Goal: Transaction & Acquisition: Obtain resource

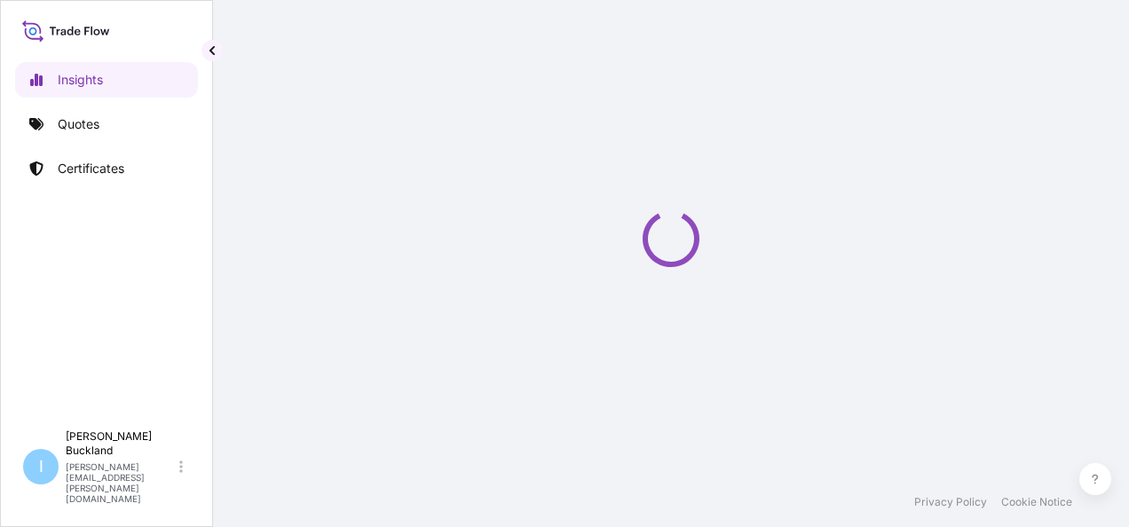
select select "2025"
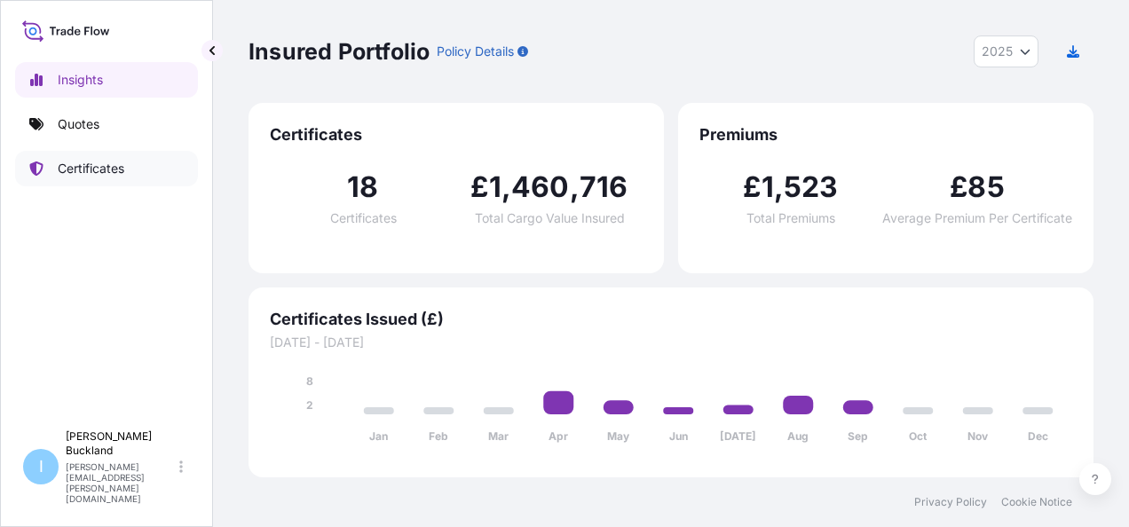
click at [101, 165] on p "Certificates" at bounding box center [91, 169] width 67 height 18
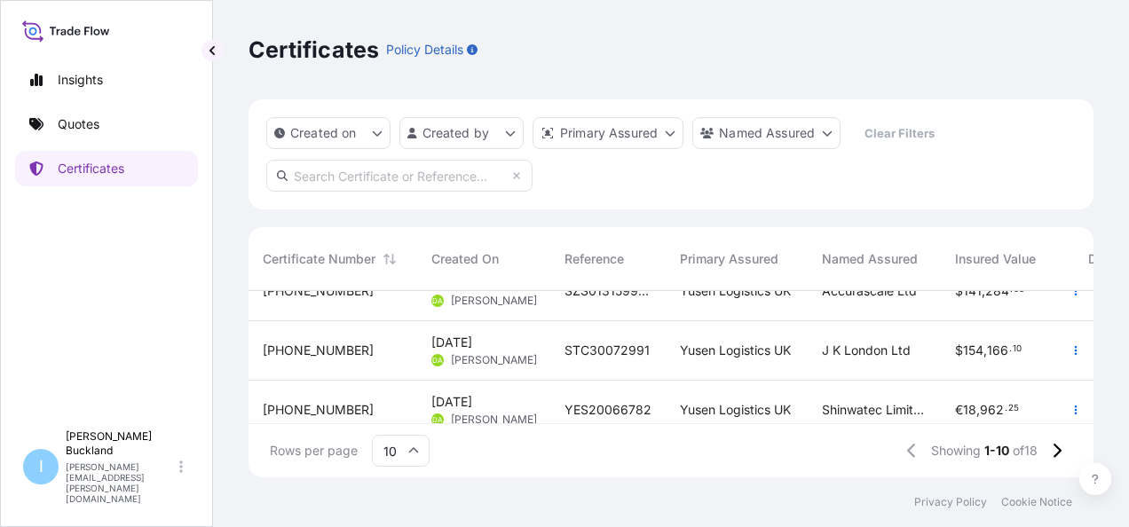
scroll to position [178, 0]
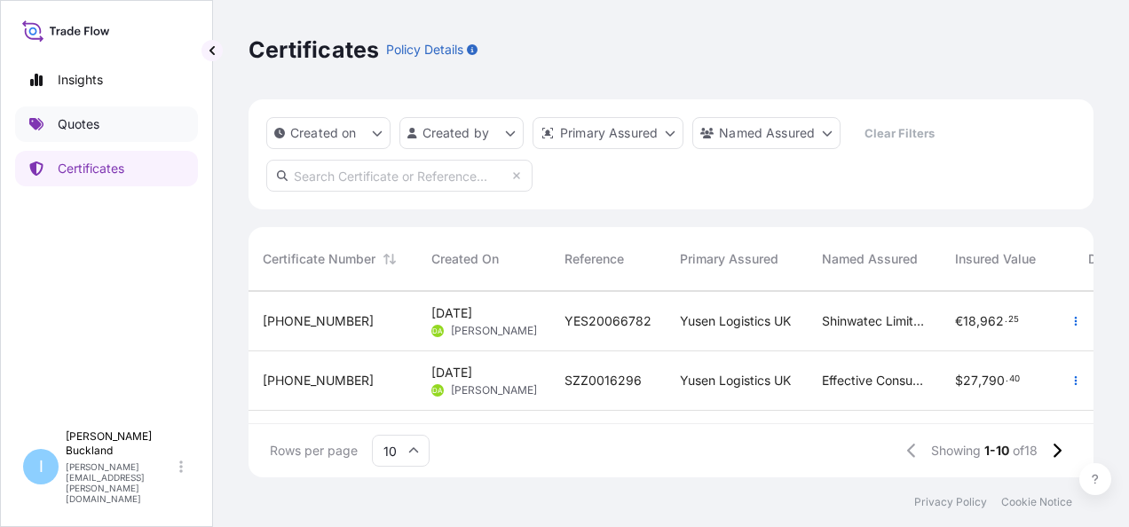
click at [75, 115] on p "Quotes" at bounding box center [79, 124] width 42 height 18
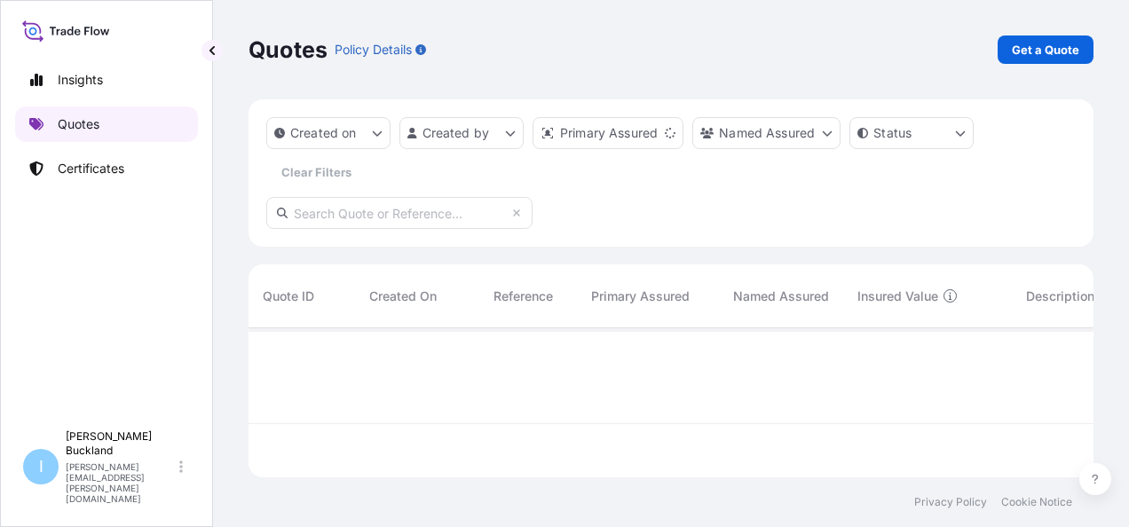
scroll to position [146, 831]
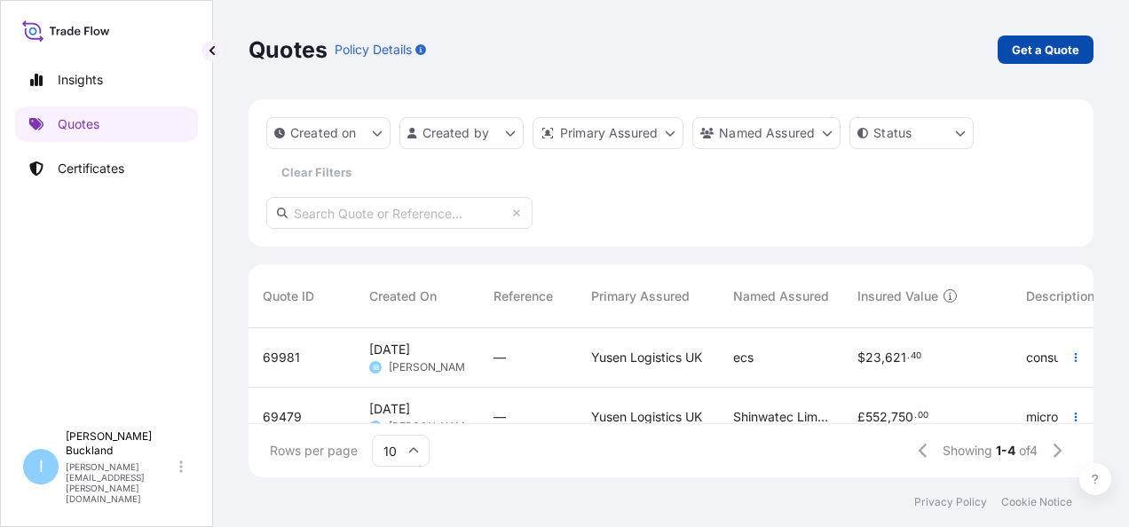
click at [1051, 52] on p "Get a Quote" at bounding box center [1045, 50] width 67 height 18
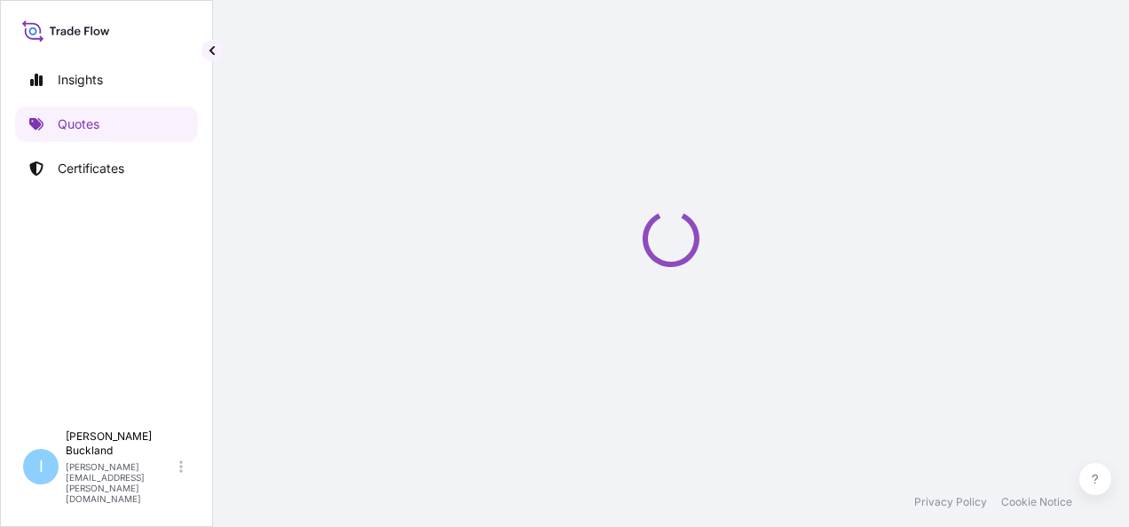
select select "Sea"
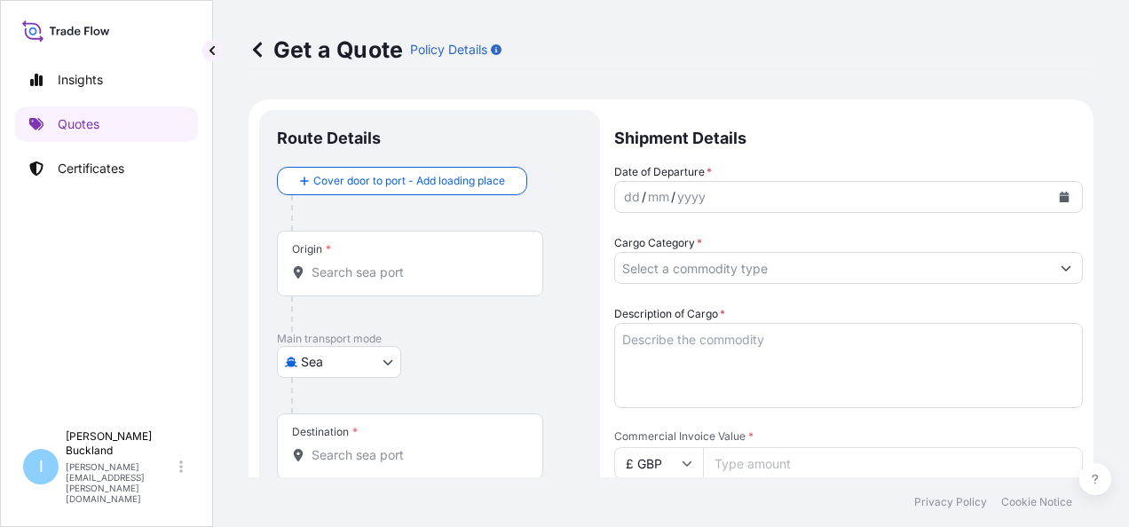
scroll to position [28, 0]
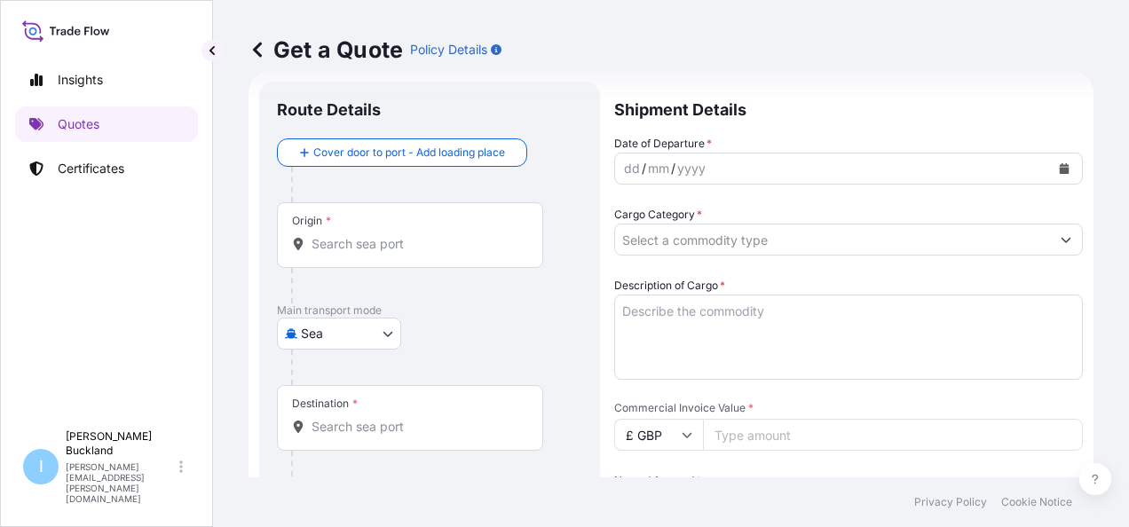
click at [378, 242] on input "Origin *" at bounding box center [417, 244] width 210 height 18
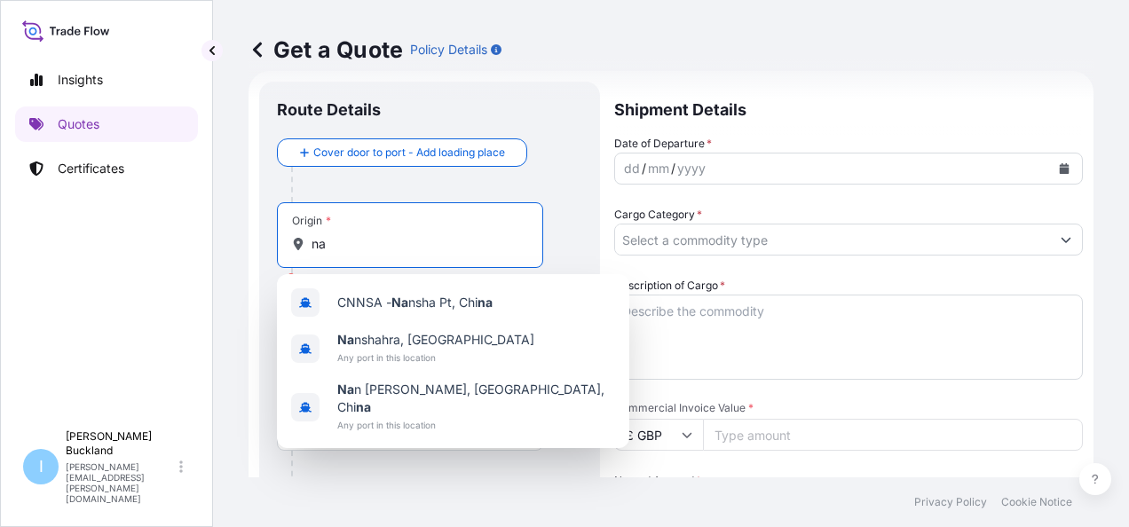
type input "n"
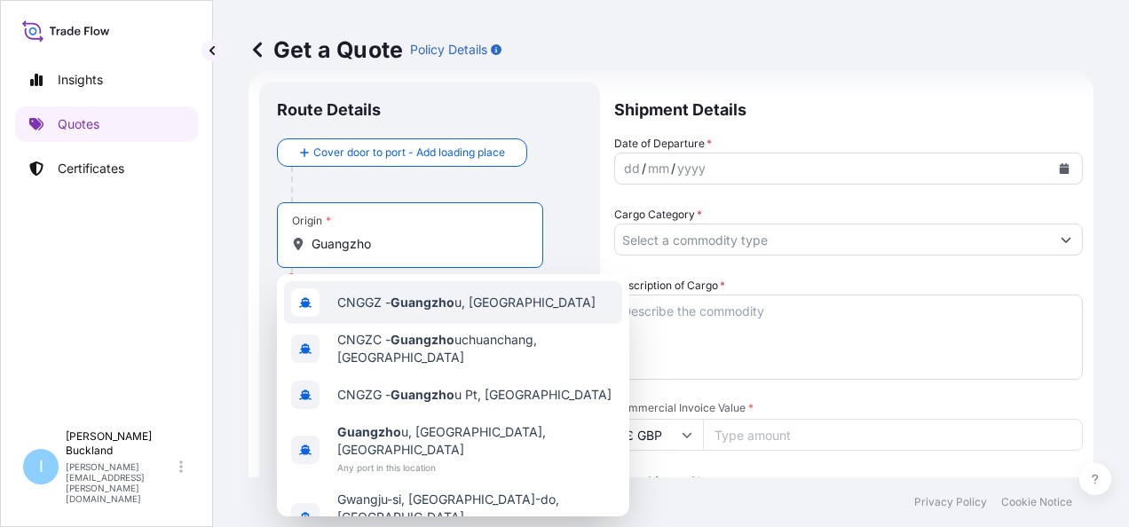
click at [508, 304] on div "CNGGZ - Guangzho u, [GEOGRAPHIC_DATA]" at bounding box center [453, 302] width 338 height 43
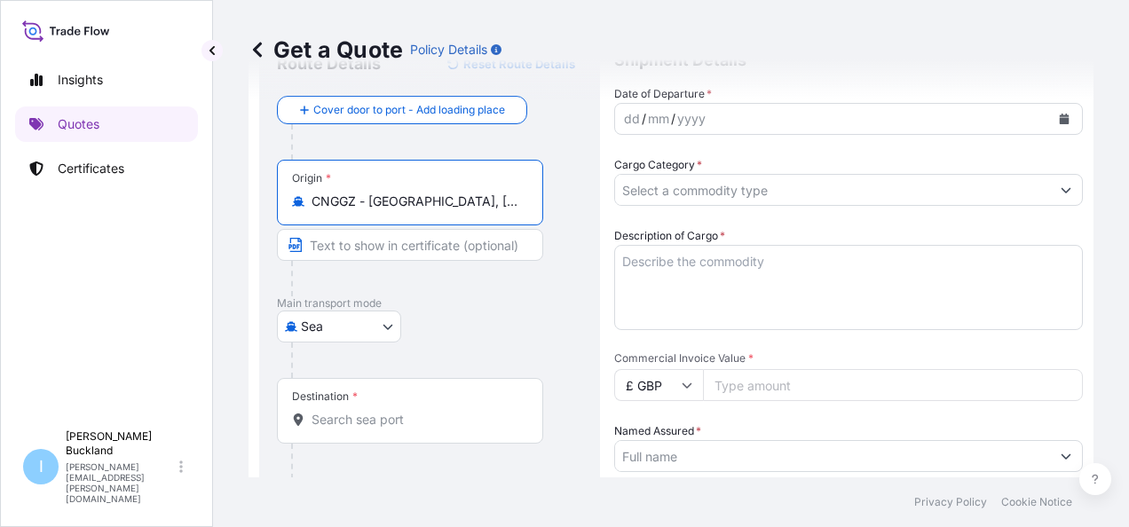
scroll to position [117, 0]
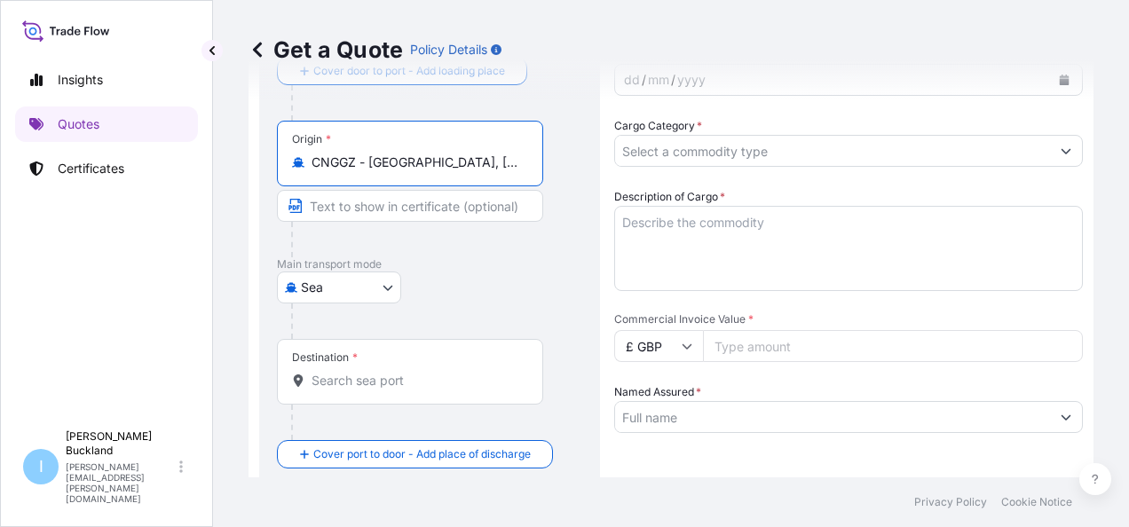
type input "CNGGZ - [GEOGRAPHIC_DATA], [GEOGRAPHIC_DATA]"
click at [350, 387] on input "Destination *" at bounding box center [417, 381] width 210 height 18
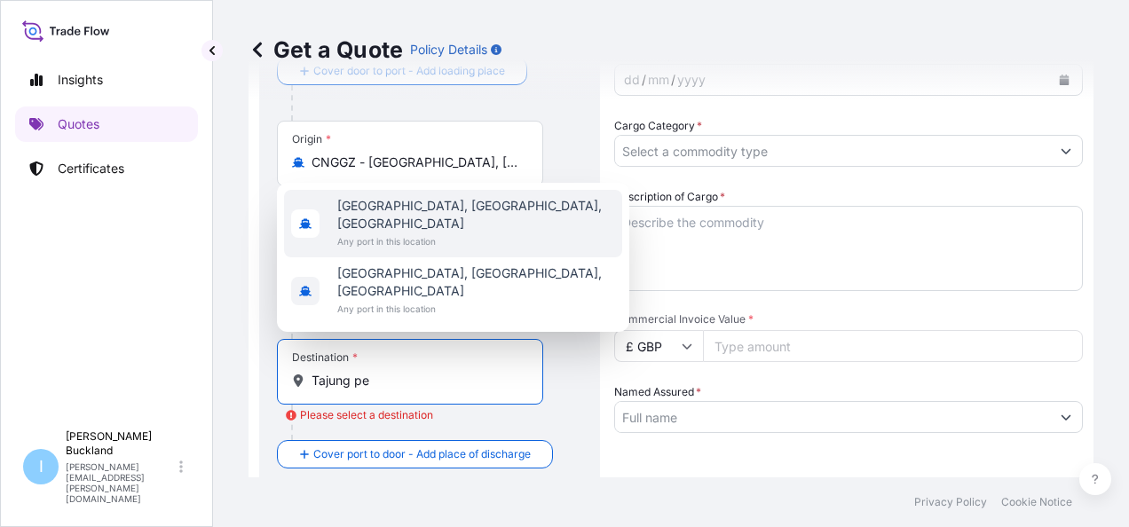
click at [212, 271] on div "Insights Quotes Certificates I [PERSON_NAME] [PERSON_NAME][EMAIL_ADDRESS][PERSO…" at bounding box center [106, 263] width 213 height 527
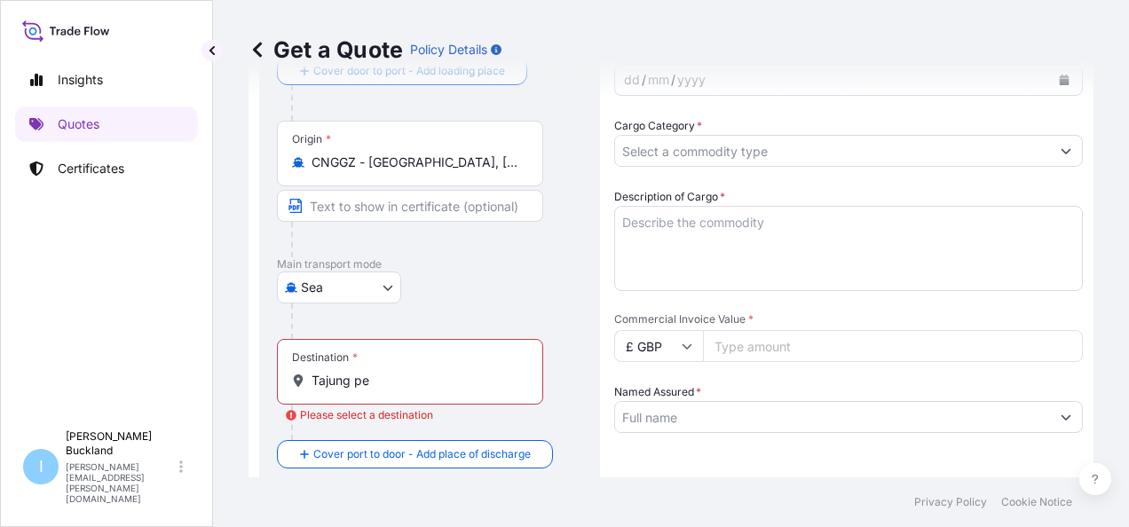
click at [379, 378] on input "Tajung pe" at bounding box center [417, 381] width 210 height 18
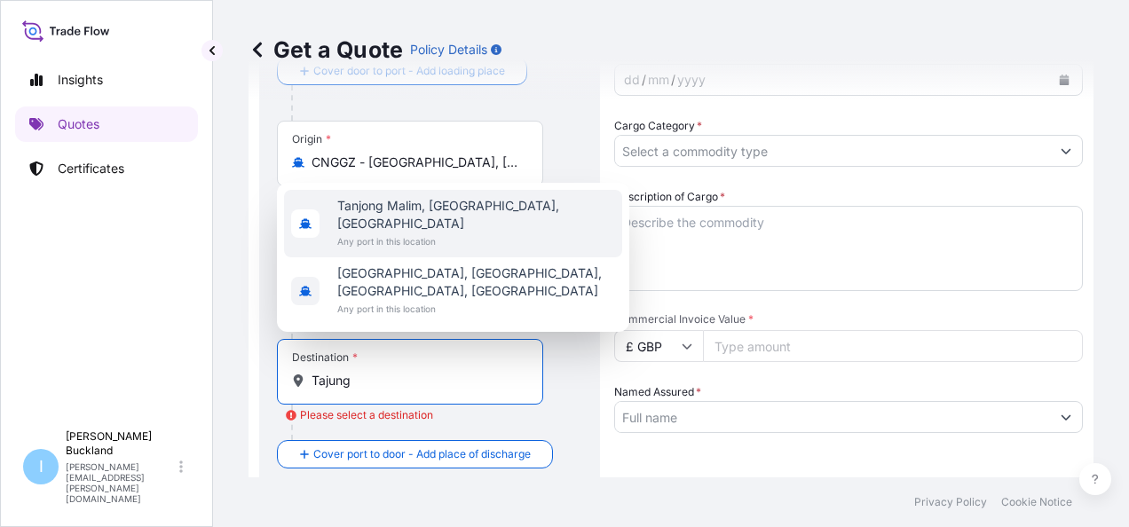
click at [392, 218] on span "Tanjong Malim, [GEOGRAPHIC_DATA], [GEOGRAPHIC_DATA]" at bounding box center [476, 215] width 278 height 36
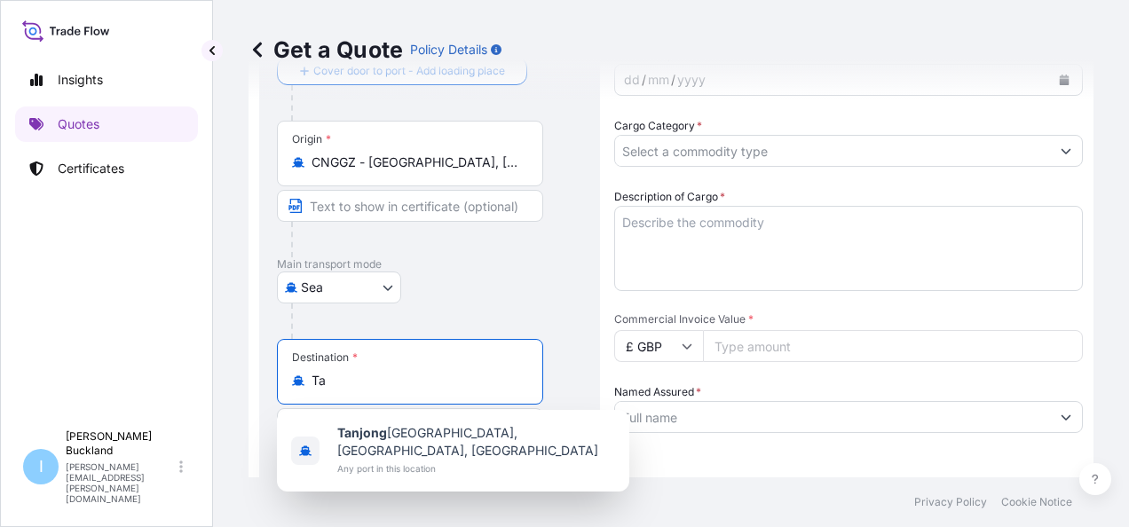
type input "T"
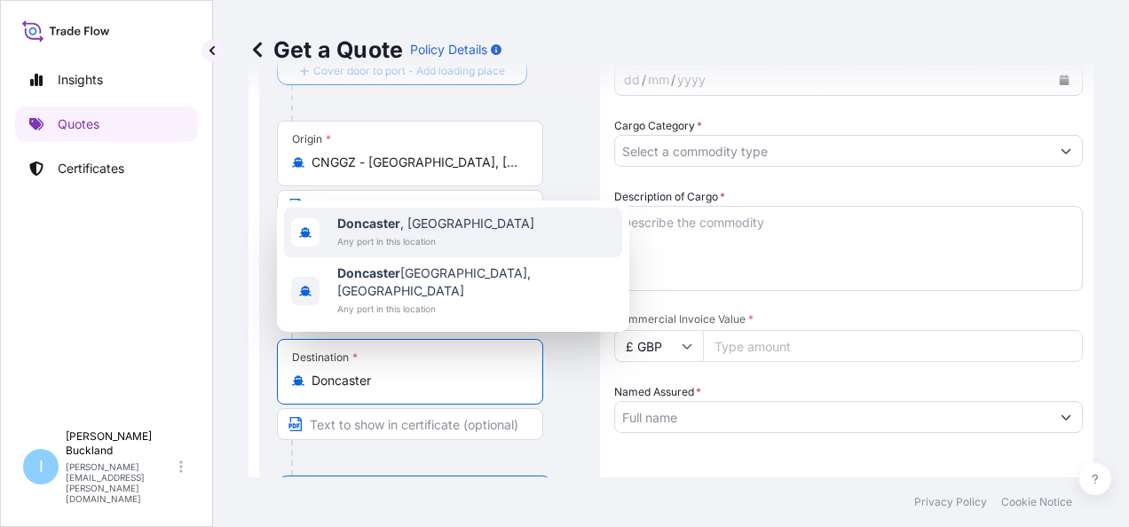
click at [446, 258] on div "[GEOGRAPHIC_DATA] , [GEOGRAPHIC_DATA] Any port in this location" at bounding box center [453, 233] width 338 height 50
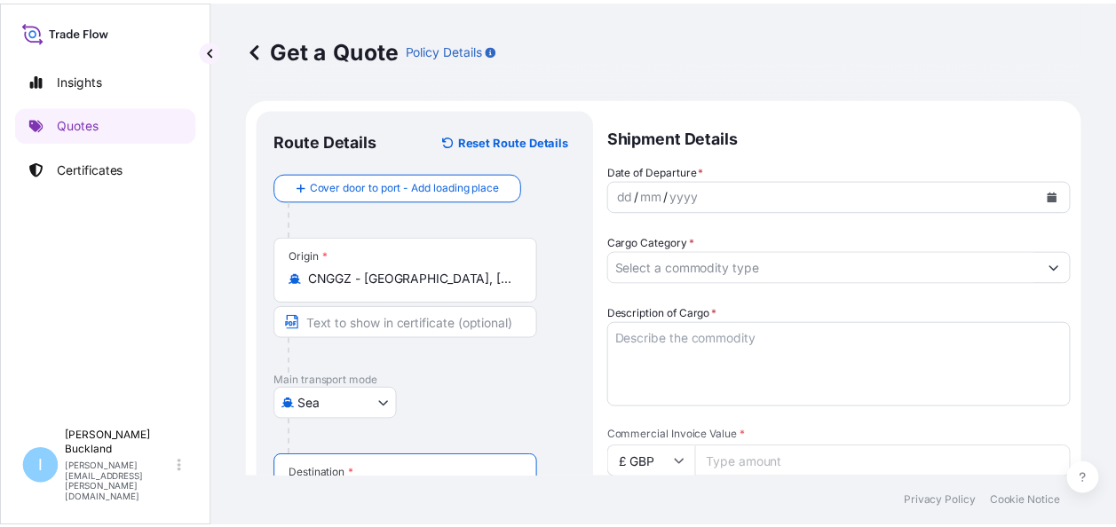
scroll to position [0, 0]
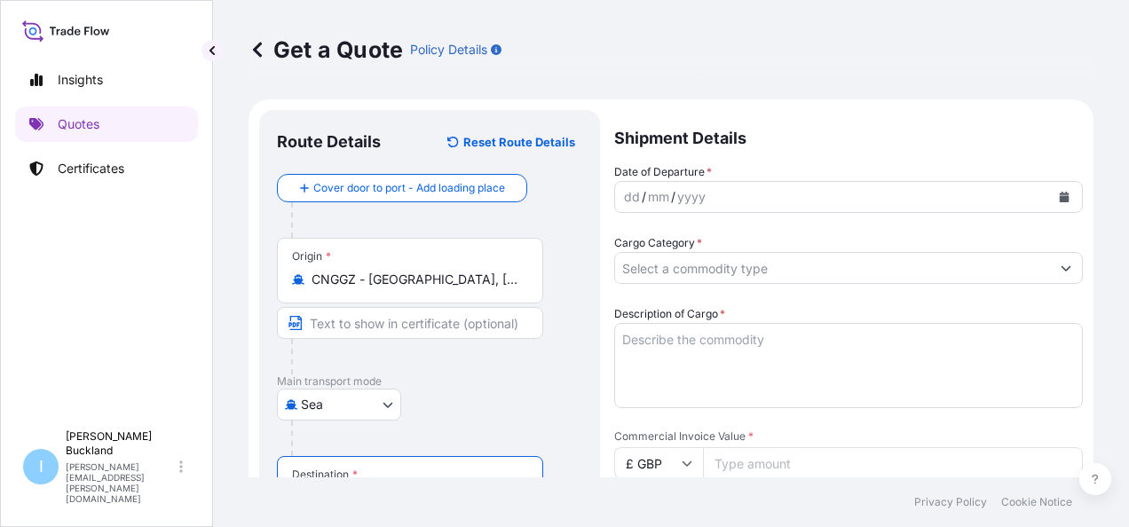
type input "[GEOGRAPHIC_DATA], [GEOGRAPHIC_DATA]"
click at [693, 194] on div "yyyy" at bounding box center [692, 196] width 32 height 21
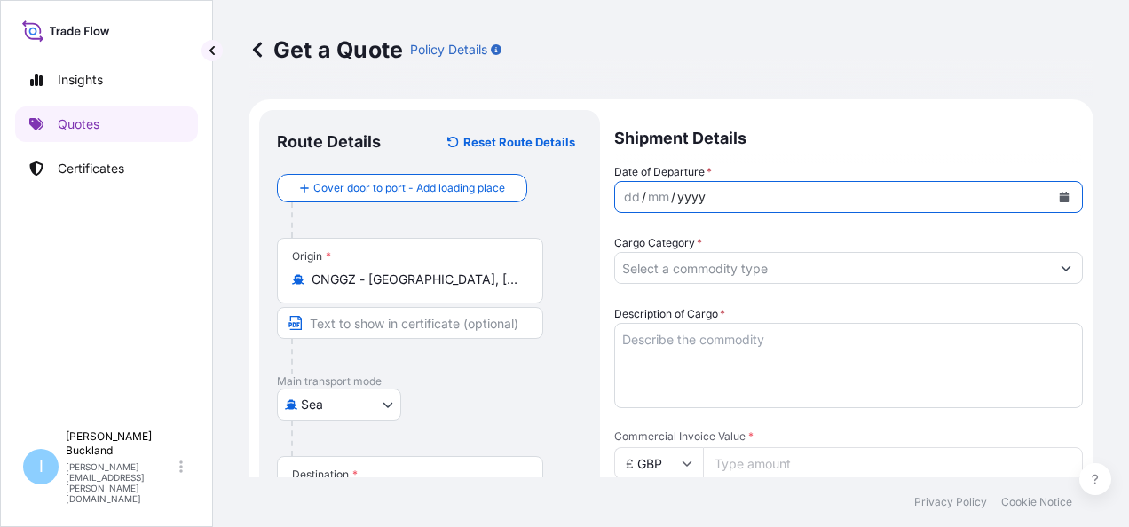
click at [1060, 198] on icon "Calendar" at bounding box center [1065, 197] width 10 height 11
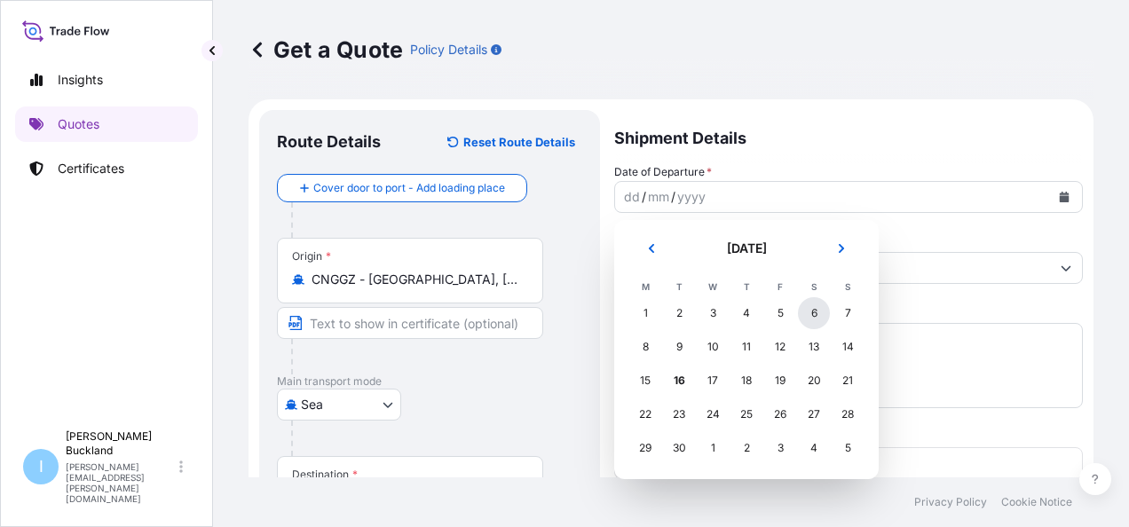
click at [810, 316] on div "6" at bounding box center [814, 313] width 32 height 32
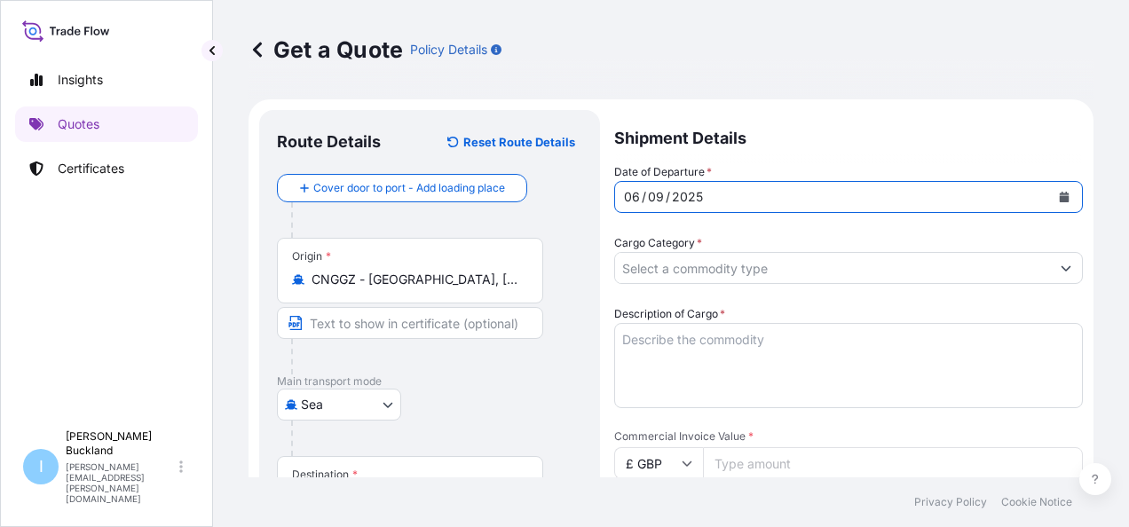
click at [700, 276] on input "Cargo Category *" at bounding box center [832, 268] width 435 height 32
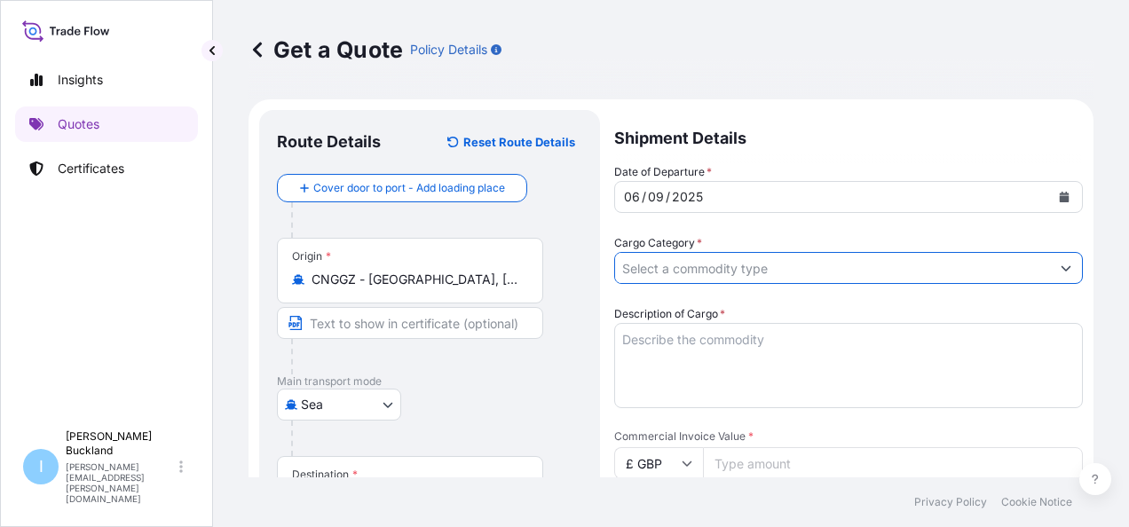
click at [708, 261] on input "Cargo Category *" at bounding box center [832, 268] width 435 height 32
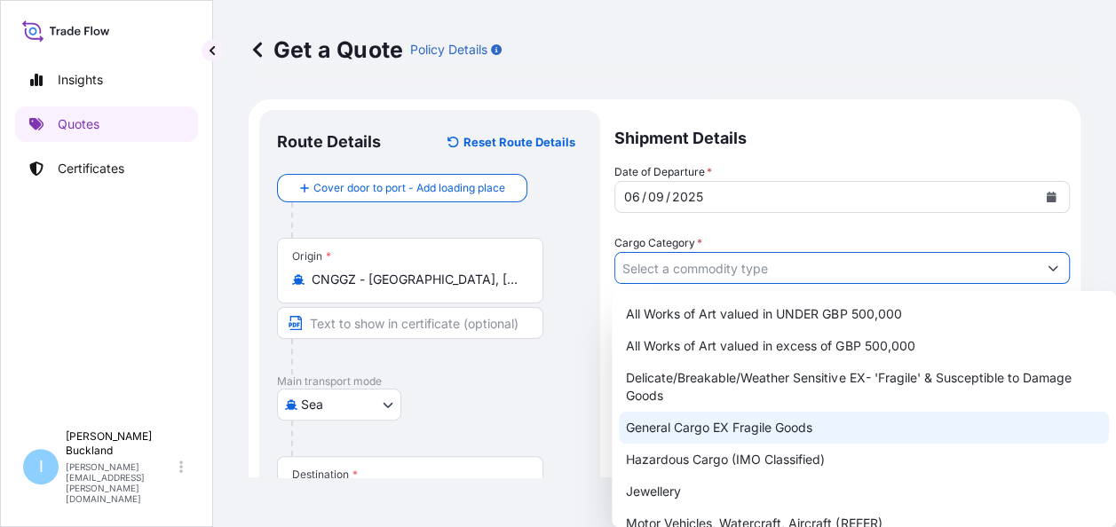
click at [821, 434] on div "General Cargo EX Fragile Goods" at bounding box center [864, 428] width 490 height 32
type input "General Cargo EX Fragile Goods"
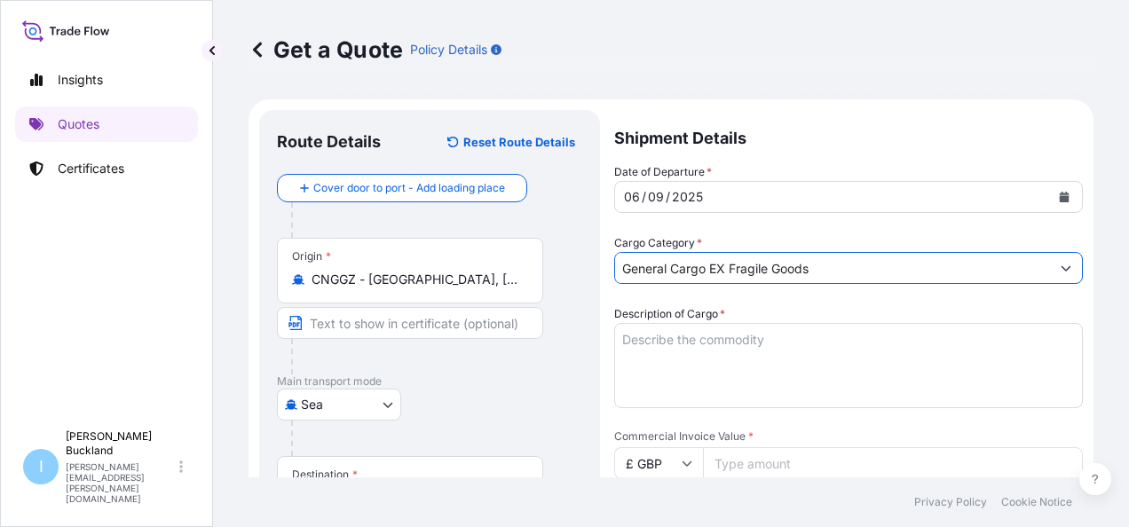
click at [701, 343] on textarea "Description of Cargo *" at bounding box center [848, 365] width 469 height 85
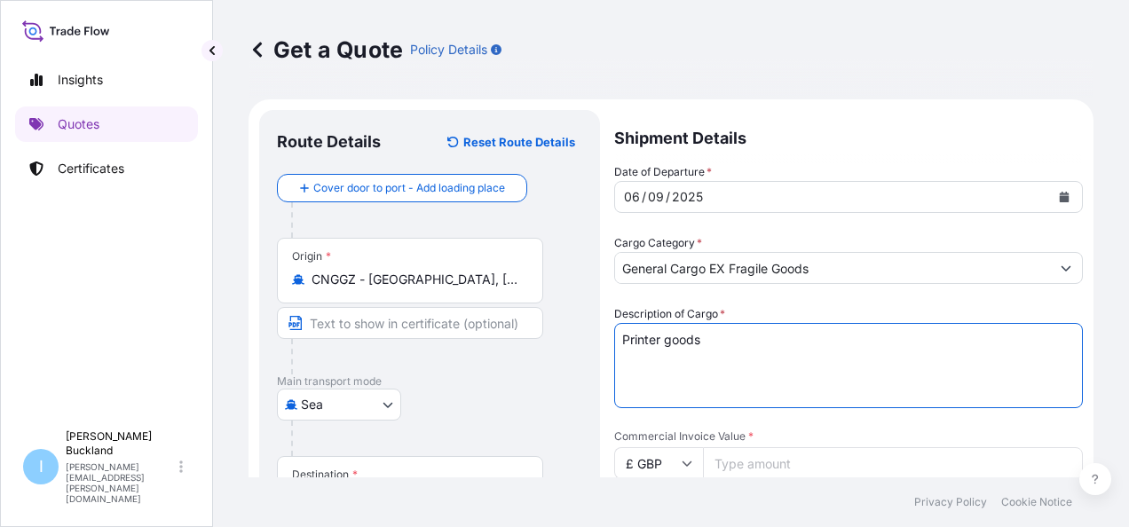
type textarea "Printer goods"
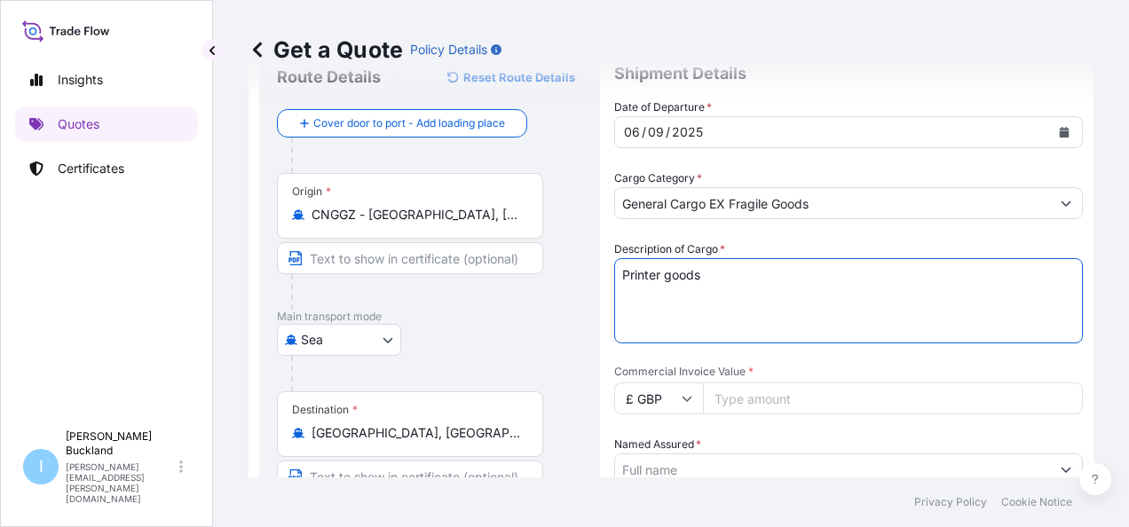
scroll to position [178, 0]
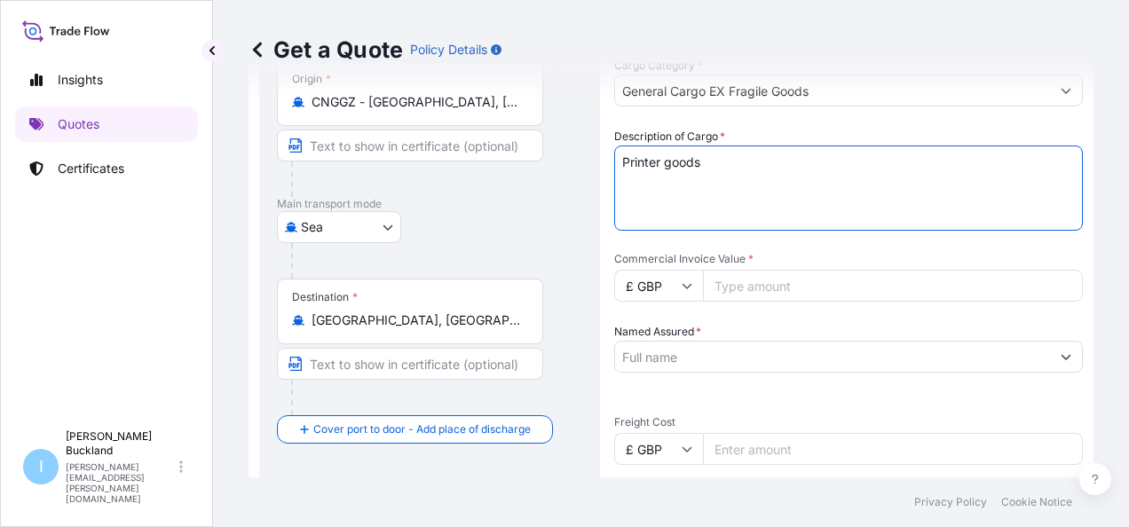
click at [764, 286] on input "Commercial Invoice Value *" at bounding box center [893, 286] width 380 height 32
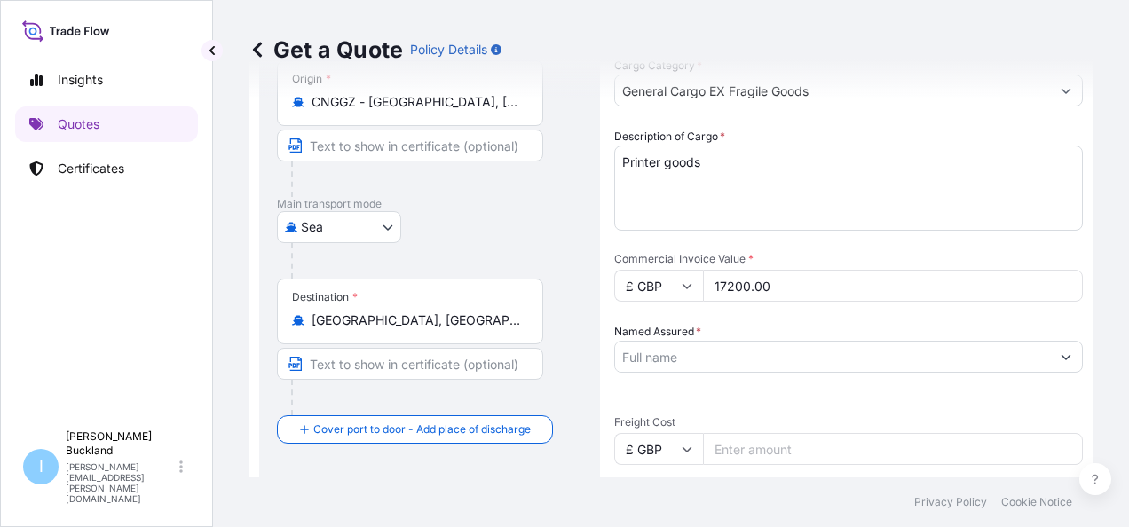
type input "17200.00"
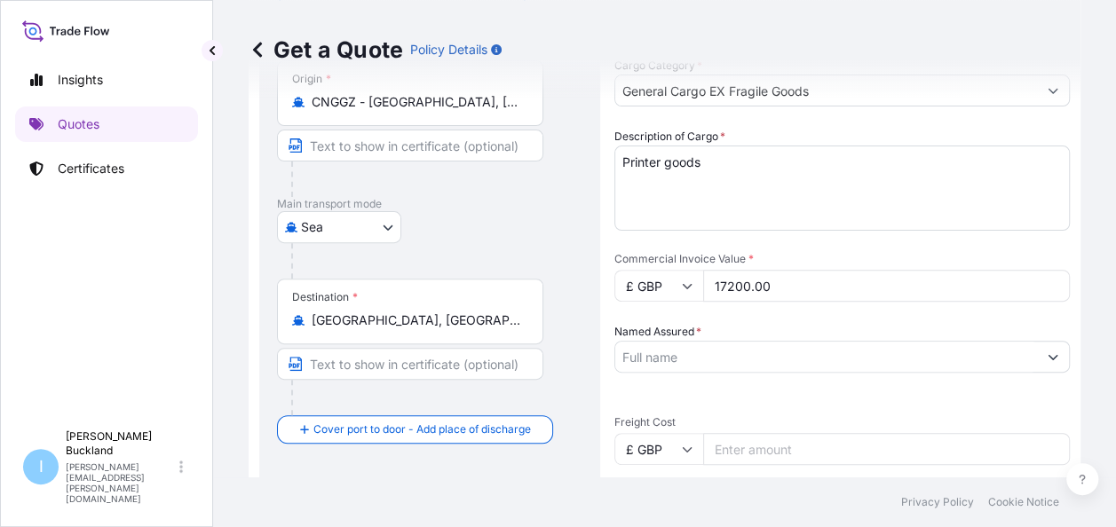
click at [677, 350] on input "Named Assured *" at bounding box center [826, 357] width 422 height 32
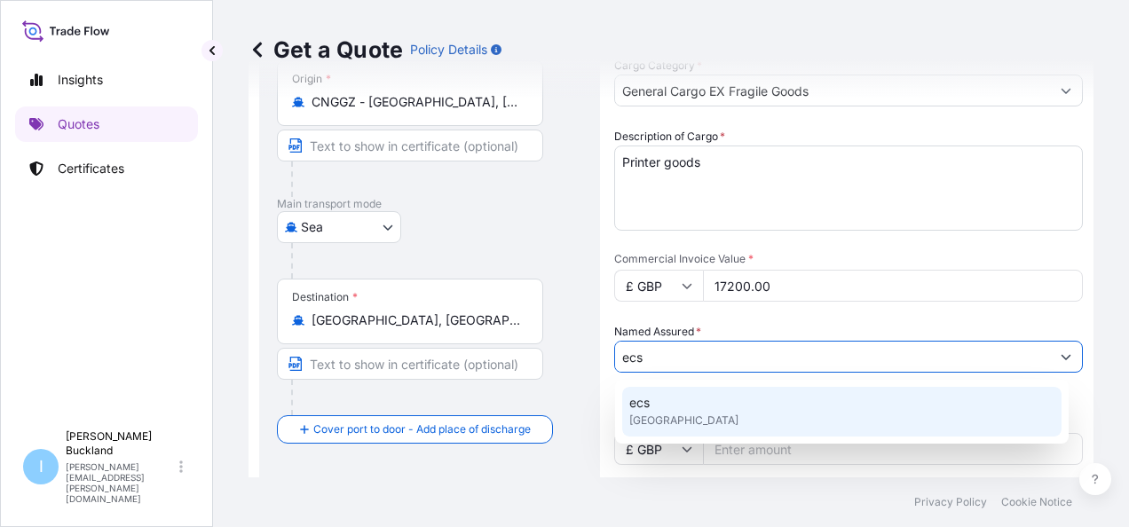
click at [670, 412] on span "[GEOGRAPHIC_DATA]" at bounding box center [684, 421] width 109 height 18
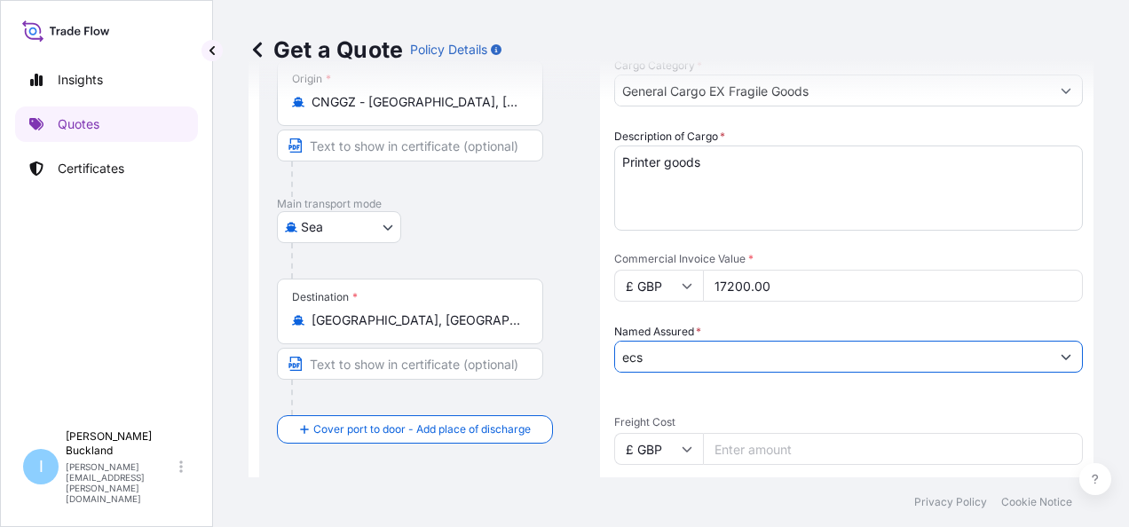
type input "ecs"
click at [744, 398] on div "Date of Departure * [DATE] Cargo Category * General Cargo EX Fragile Goods Desc…" at bounding box center [848, 332] width 469 height 693
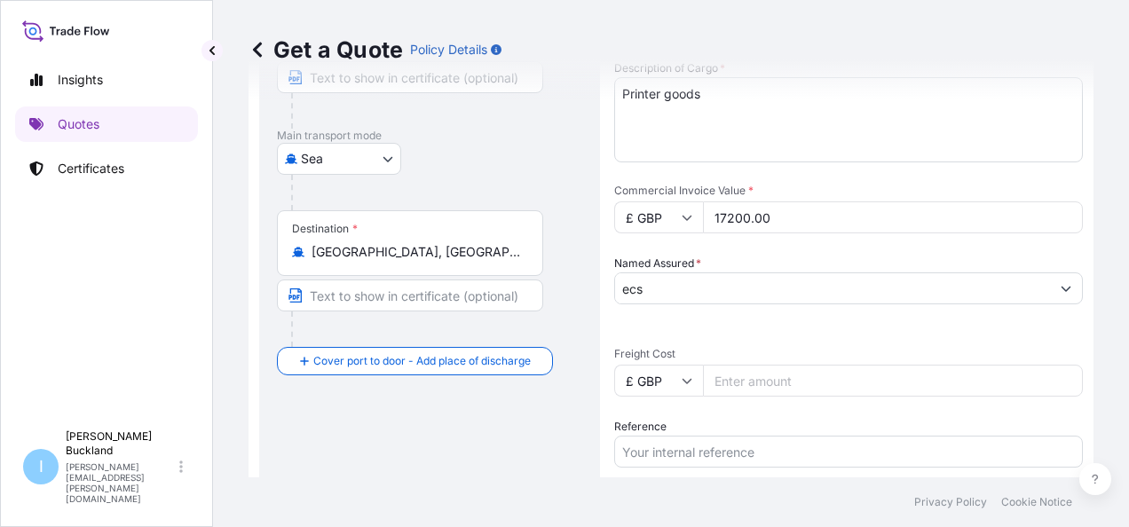
scroll to position [355, 0]
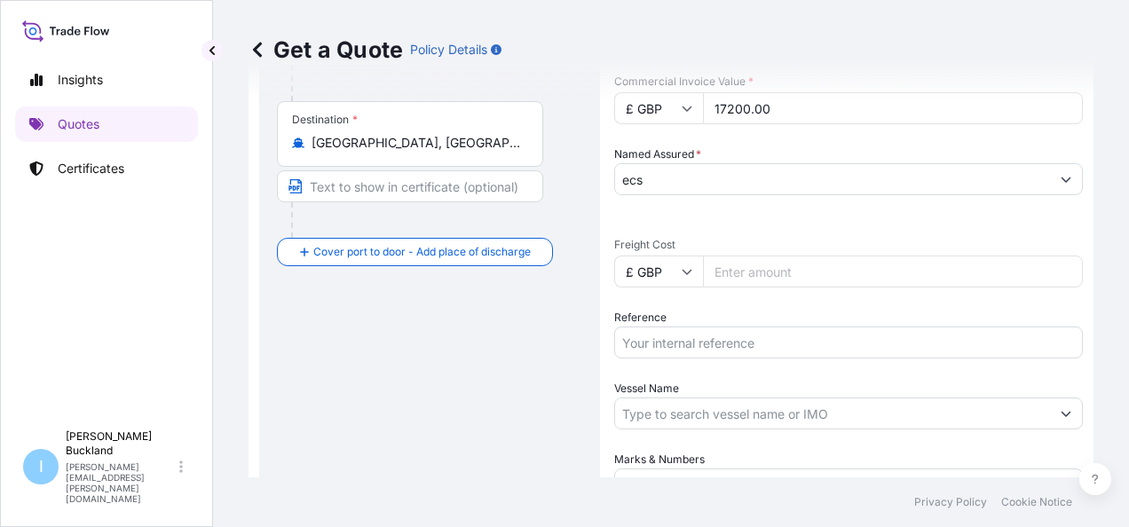
click at [725, 276] on input "Freight Cost" at bounding box center [893, 272] width 380 height 32
click at [687, 107] on icon at bounding box center [687, 108] width 11 height 11
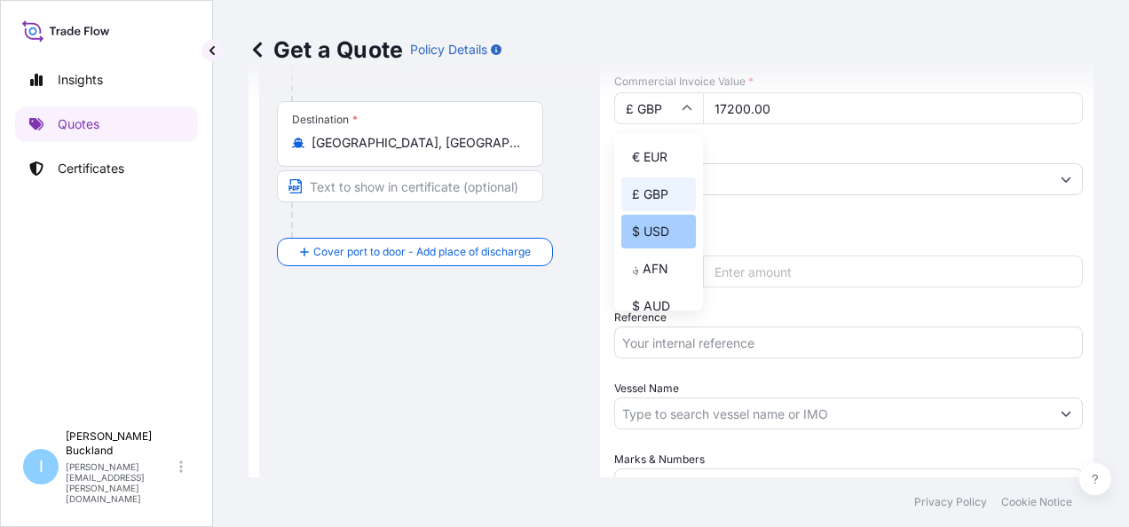
click at [663, 237] on div "$ USD" at bounding box center [659, 232] width 75 height 34
type input "$ USD"
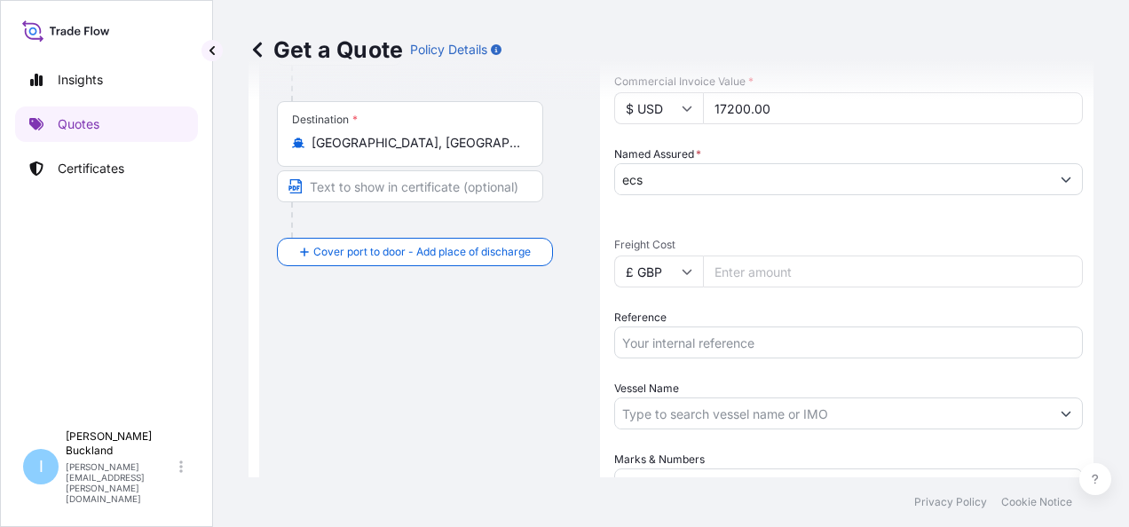
click at [723, 271] on input "Freight Cost" at bounding box center [893, 272] width 380 height 32
type input "6"
type input "806"
click at [659, 263] on input "£ GBP" at bounding box center [658, 272] width 89 height 32
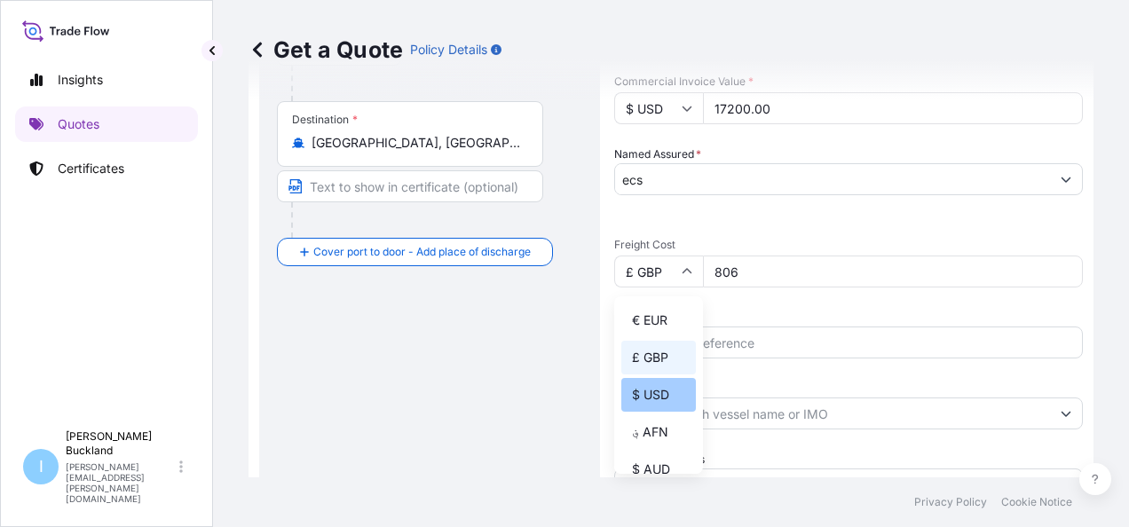
click at [661, 392] on div "$ USD" at bounding box center [659, 395] width 75 height 34
type input "$ USD"
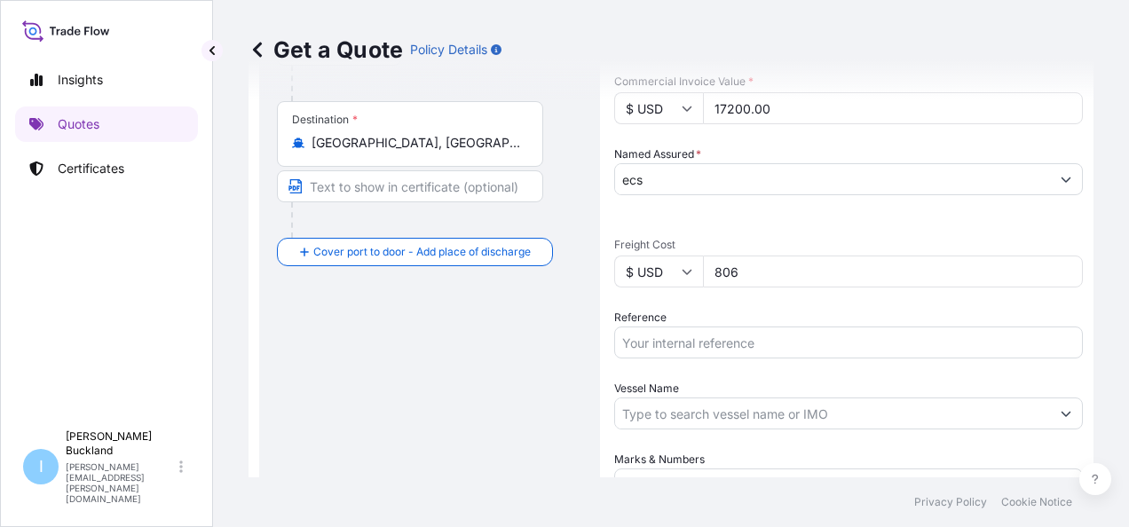
click at [839, 305] on div "Date of Departure * [DATE] Cargo Category * General Cargo EX Fragile Goods Desc…" at bounding box center [848, 154] width 469 height 693
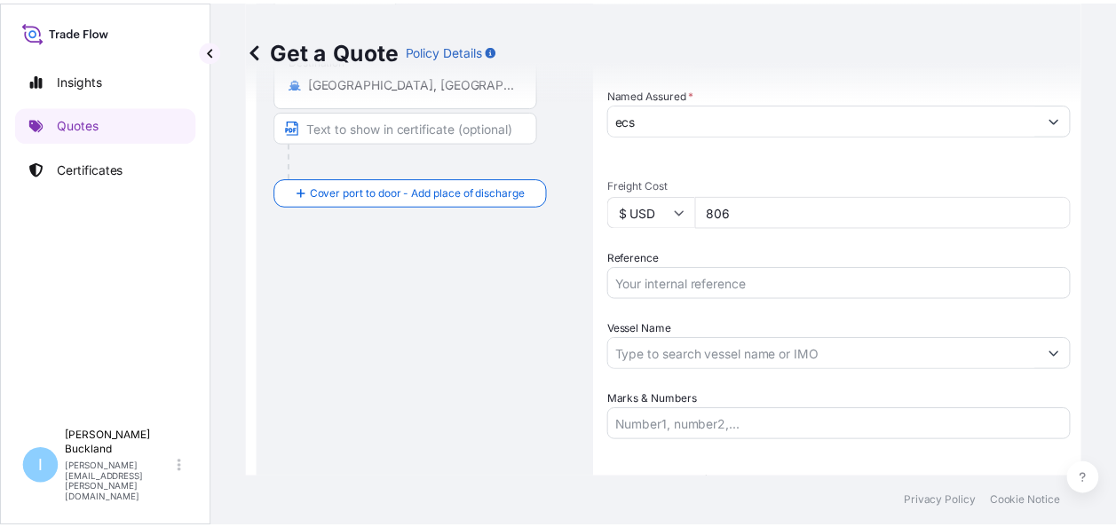
scroll to position [444, 0]
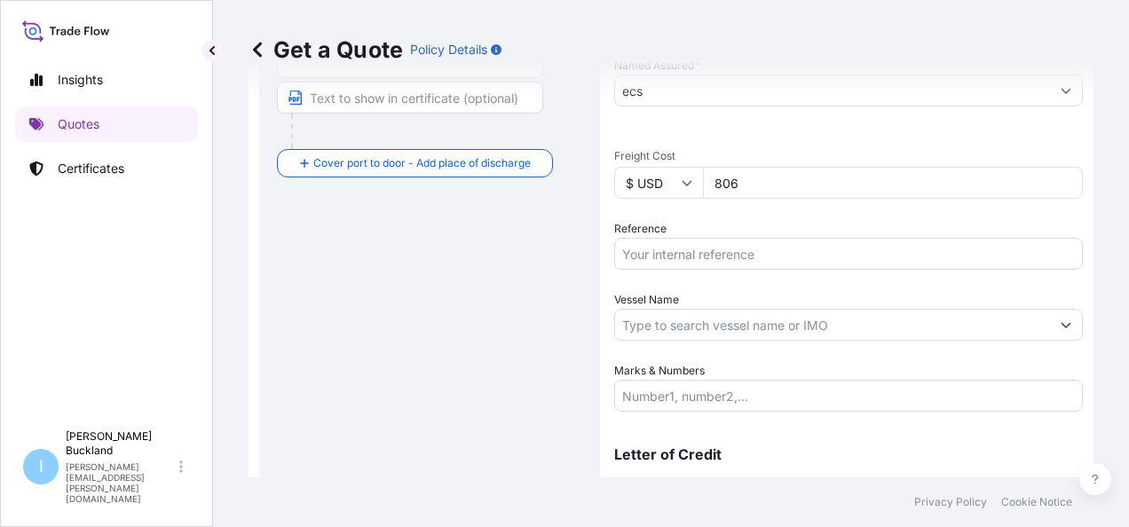
click at [755, 321] on input "Vessel Name" at bounding box center [832, 325] width 435 height 32
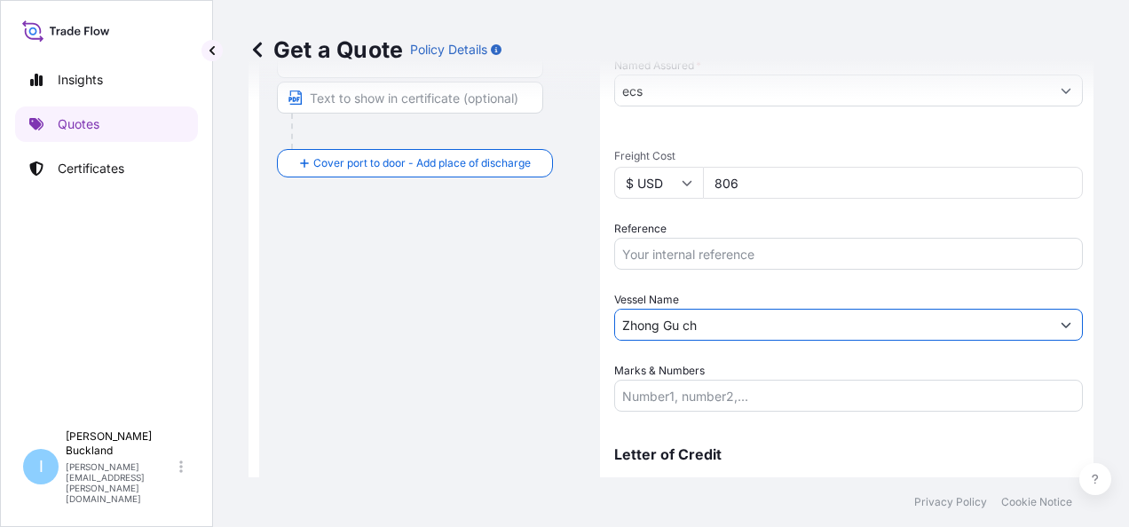
click at [712, 327] on input "Zhong Gu ch" at bounding box center [832, 325] width 435 height 32
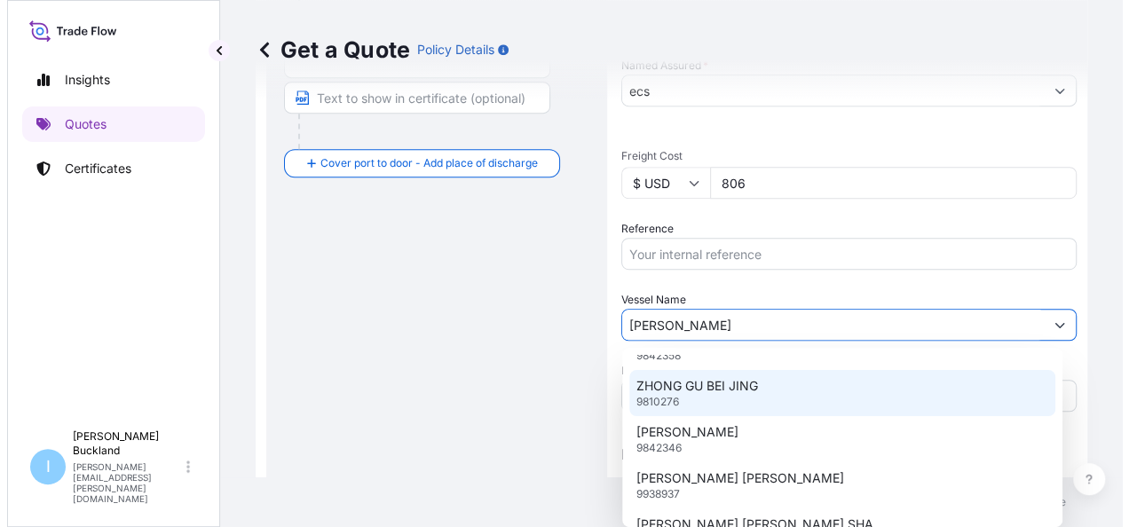
scroll to position [355, 0]
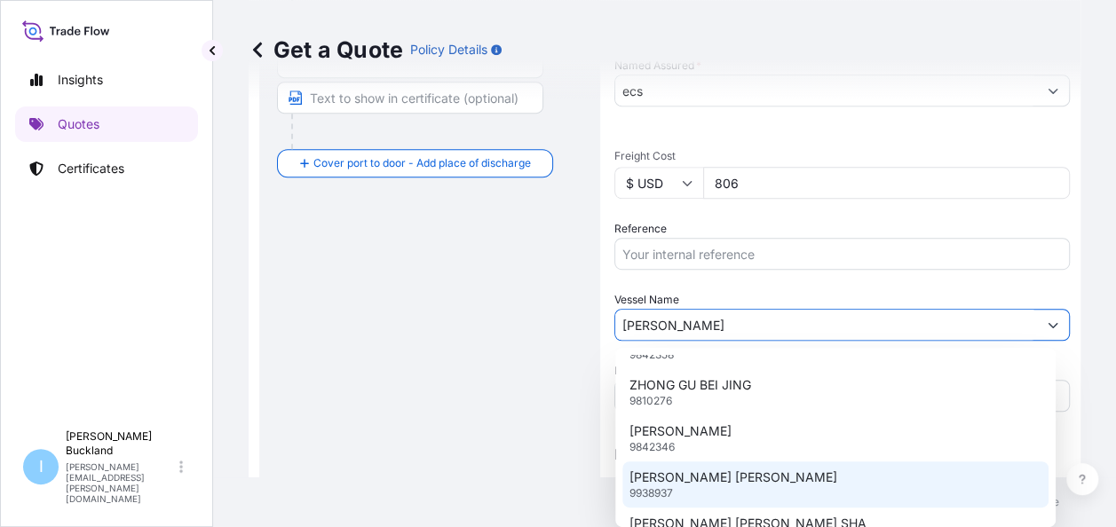
click at [748, 481] on p "[PERSON_NAME] [PERSON_NAME]" at bounding box center [734, 478] width 208 height 18
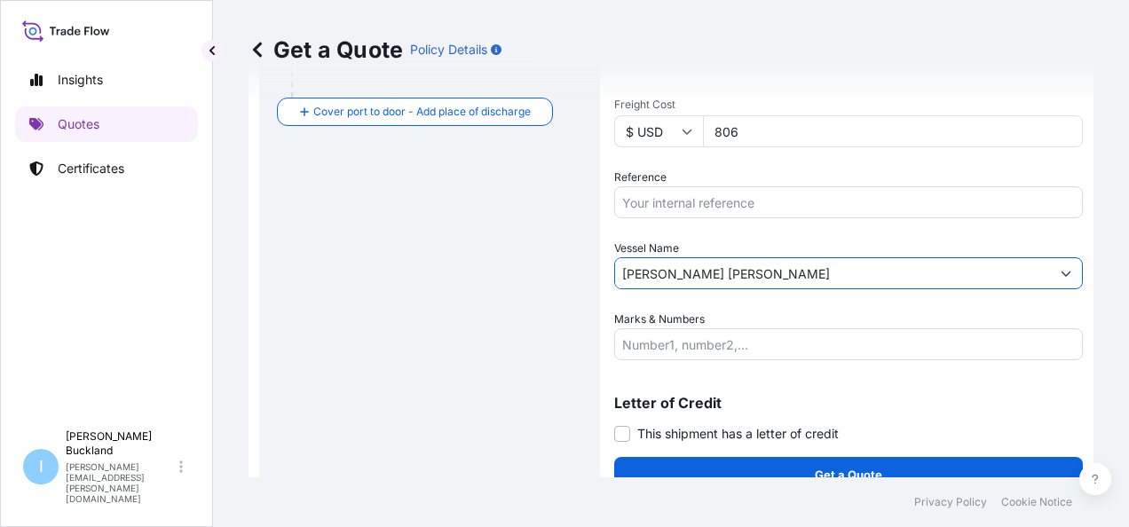
scroll to position [520, 0]
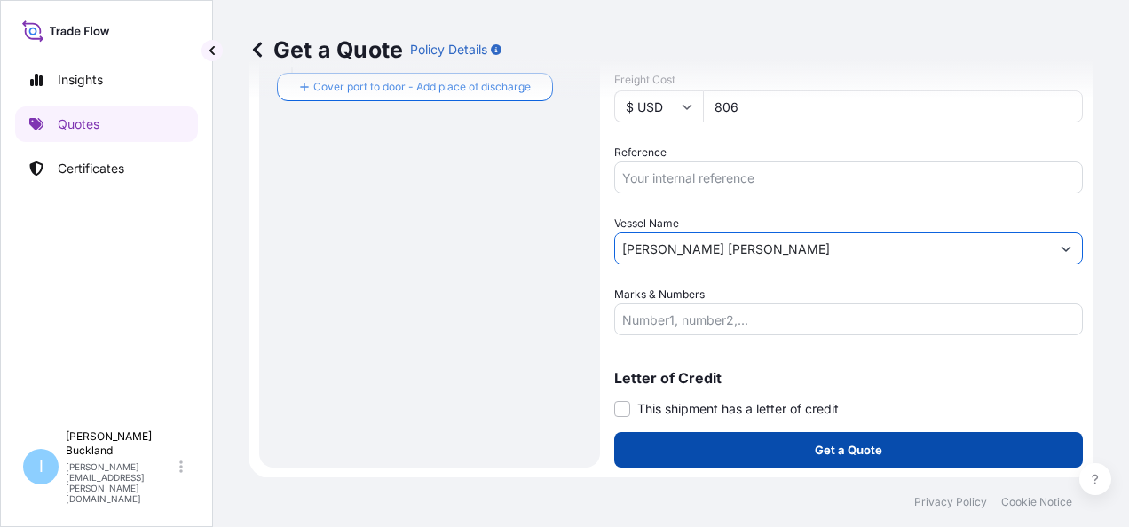
type input "[PERSON_NAME] [PERSON_NAME]"
click at [827, 456] on p "Get a Quote" at bounding box center [848, 450] width 67 height 18
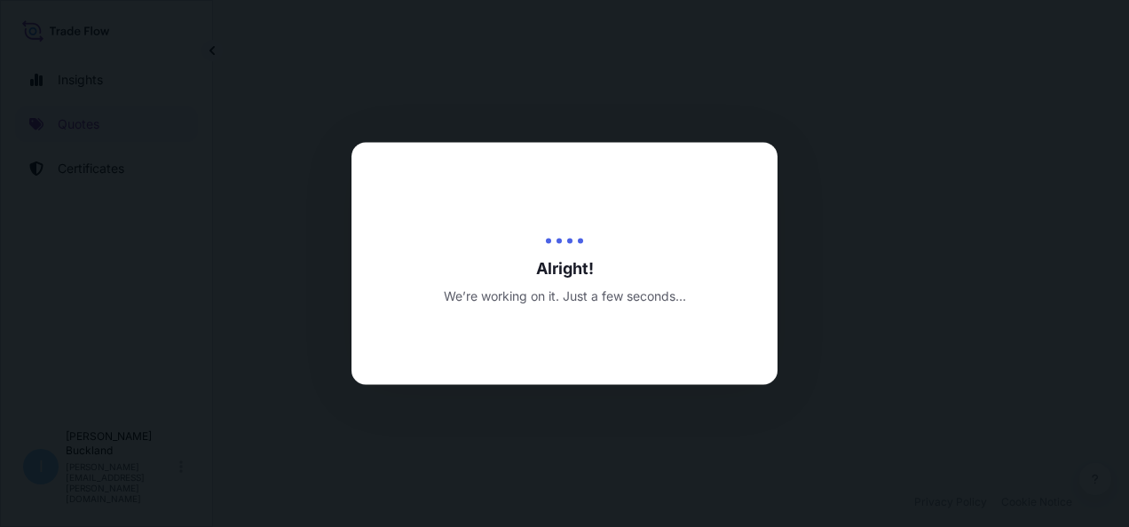
select select "Sea"
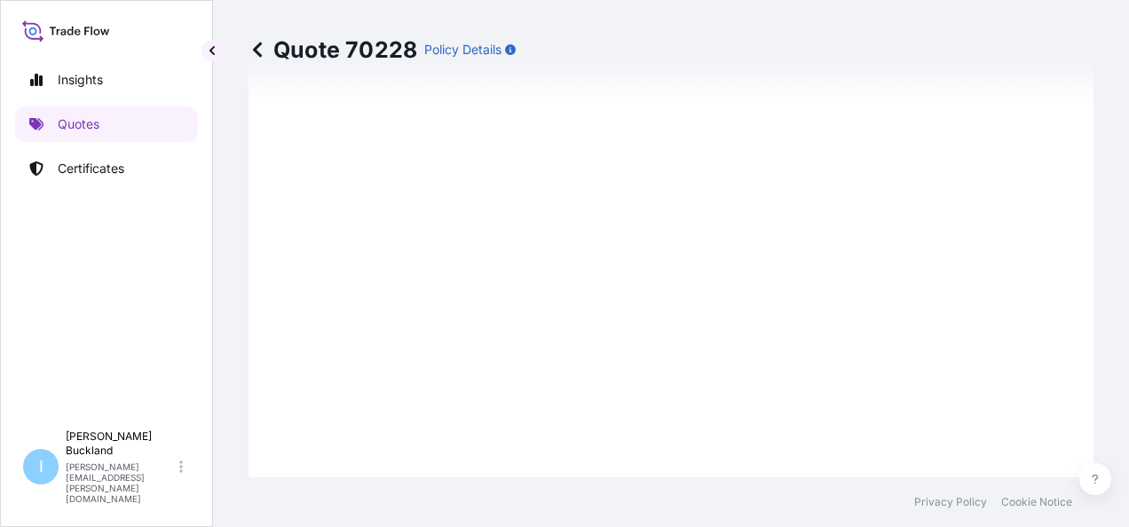
scroll to position [1460, 0]
type input "[DATE]"
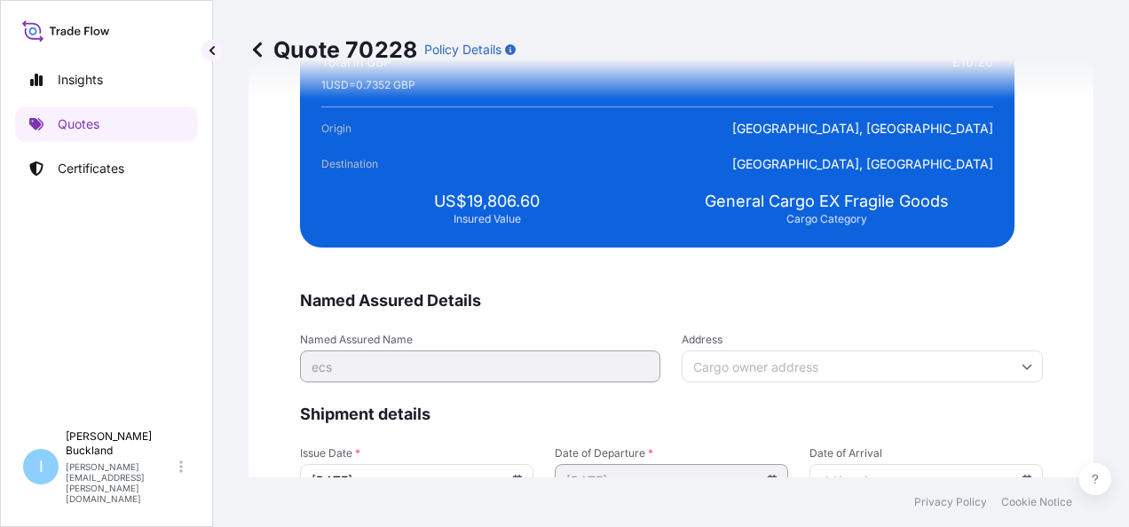
scroll to position [3503, 0]
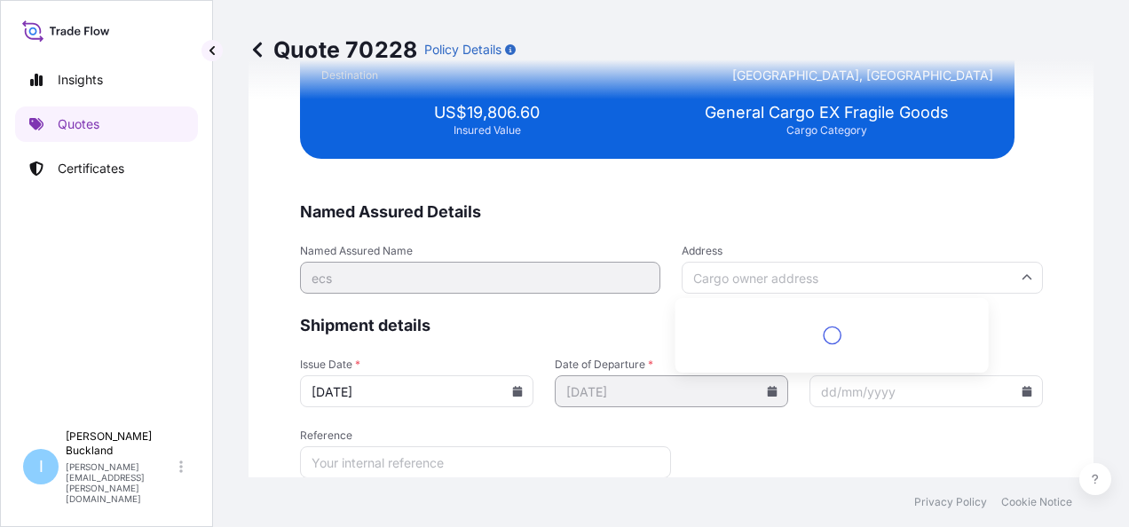
click at [746, 279] on input "Address" at bounding box center [862, 278] width 361 height 32
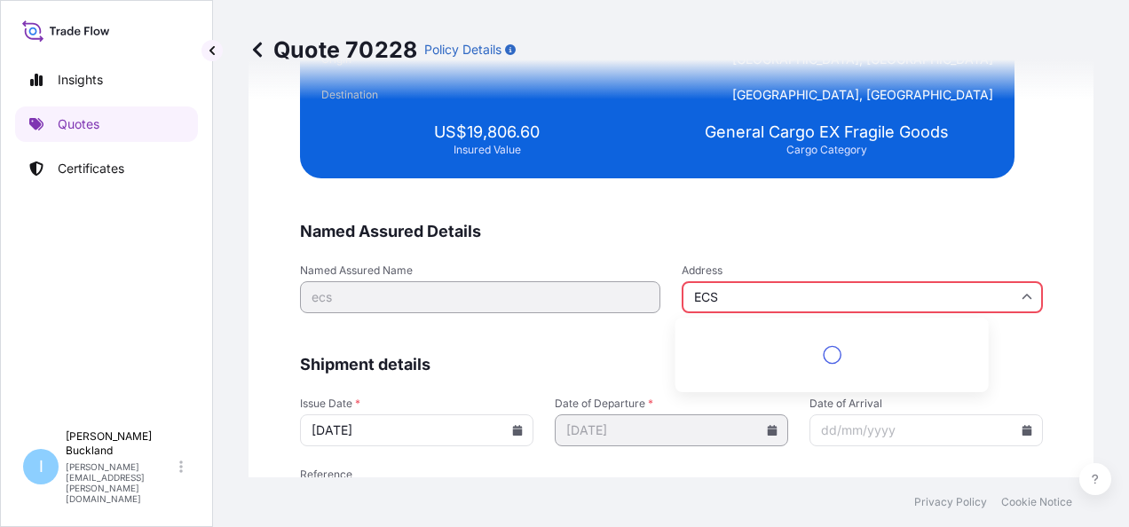
scroll to position [3523, 0]
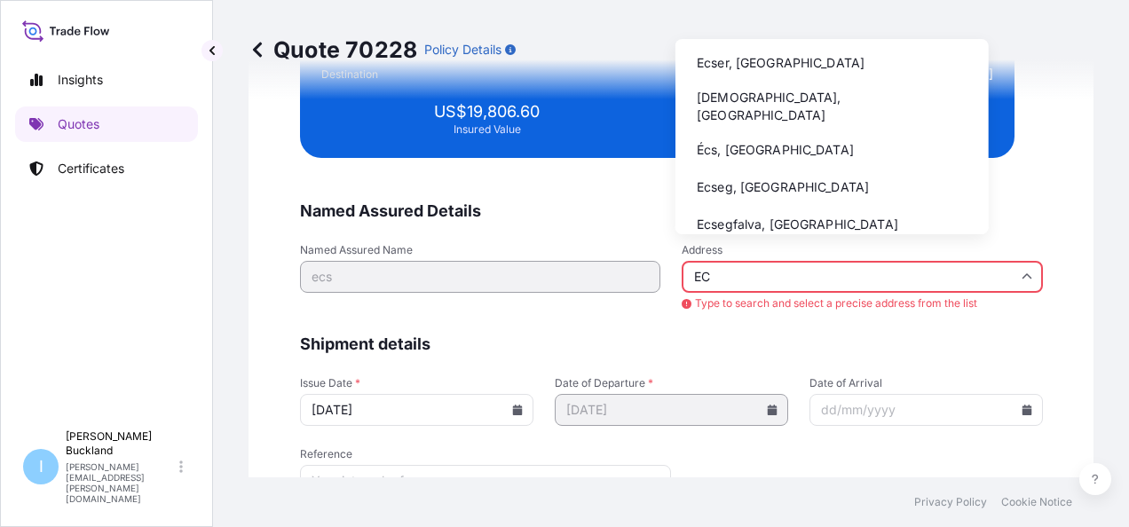
type input "E"
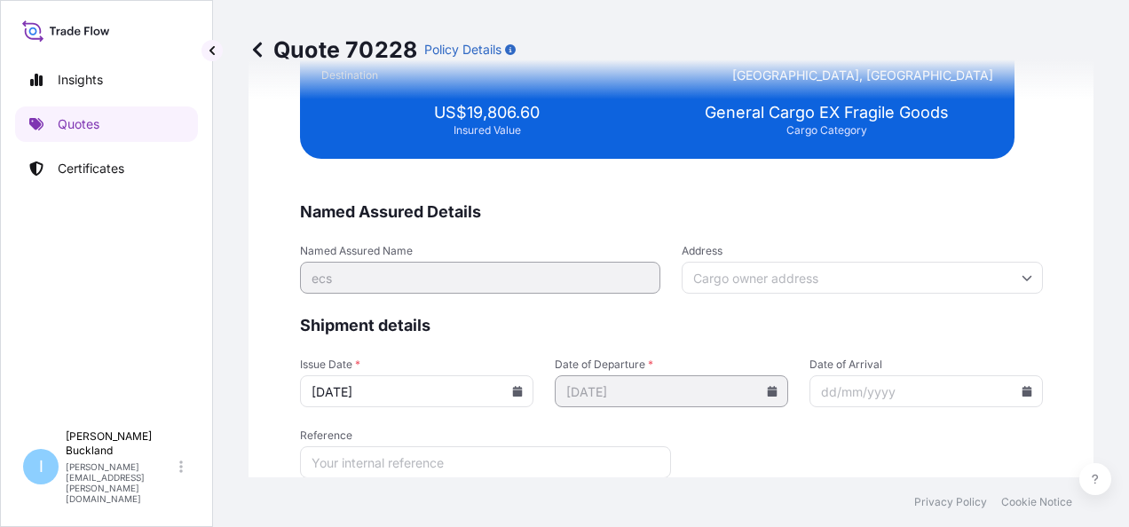
paste input "[STREET_ADDRESS]"
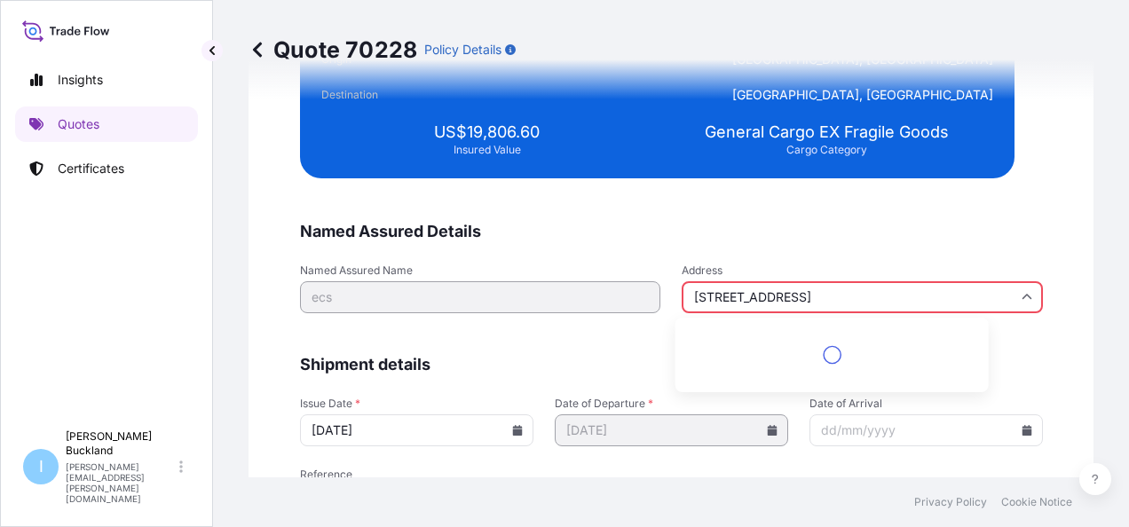
scroll to position [3523, 0]
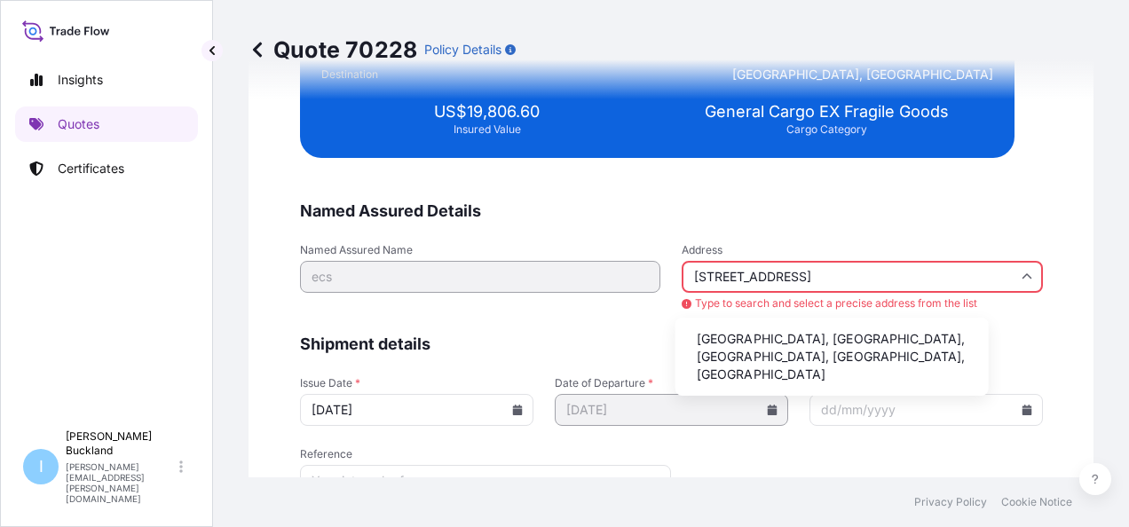
click at [836, 273] on input "[STREET_ADDRESS]" at bounding box center [862, 277] width 361 height 32
click at [716, 277] on input "[STREET_ADDRESS]" at bounding box center [862, 277] width 361 height 32
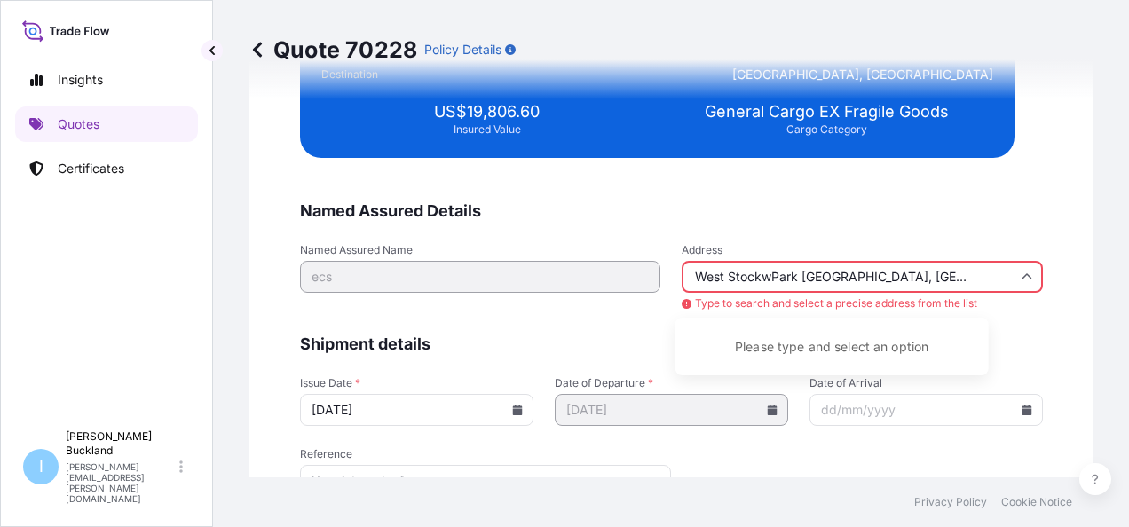
scroll to position [0, 0]
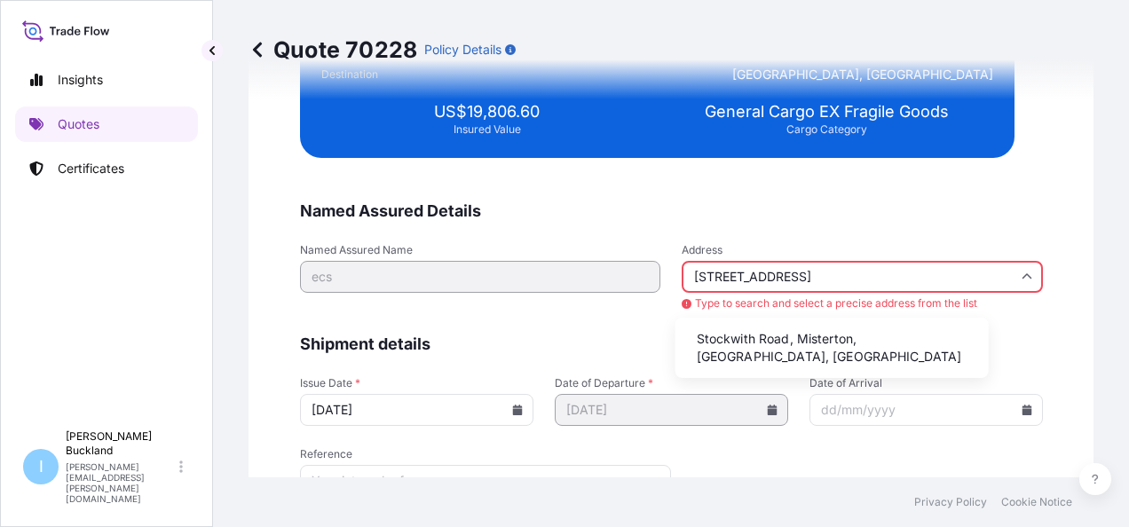
click at [818, 336] on li "Stockwith Road, Misterton, [GEOGRAPHIC_DATA], [GEOGRAPHIC_DATA]" at bounding box center [832, 348] width 299 height 46
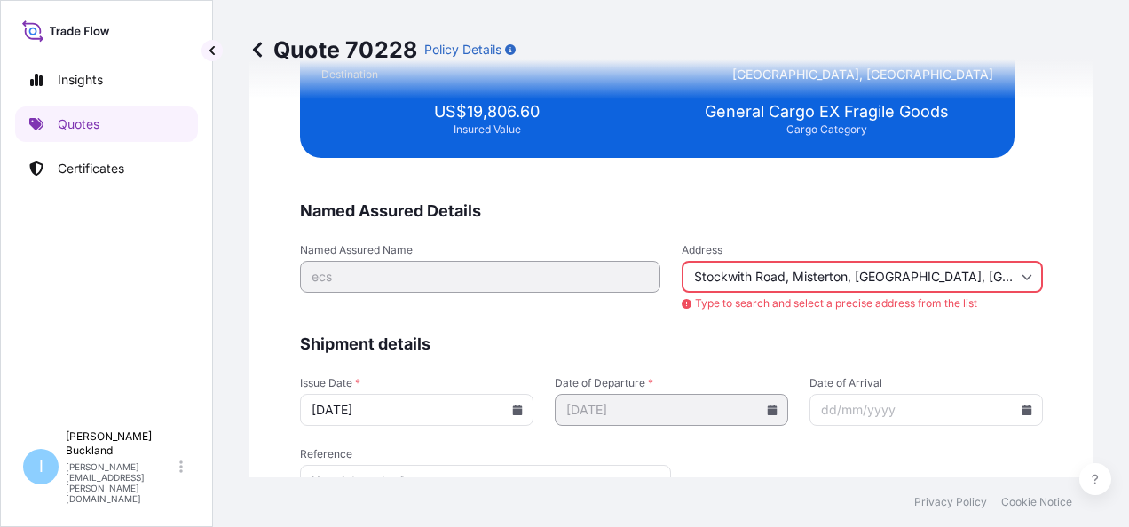
type input "Stockwith Rd, Misterton, [GEOGRAPHIC_DATA]"
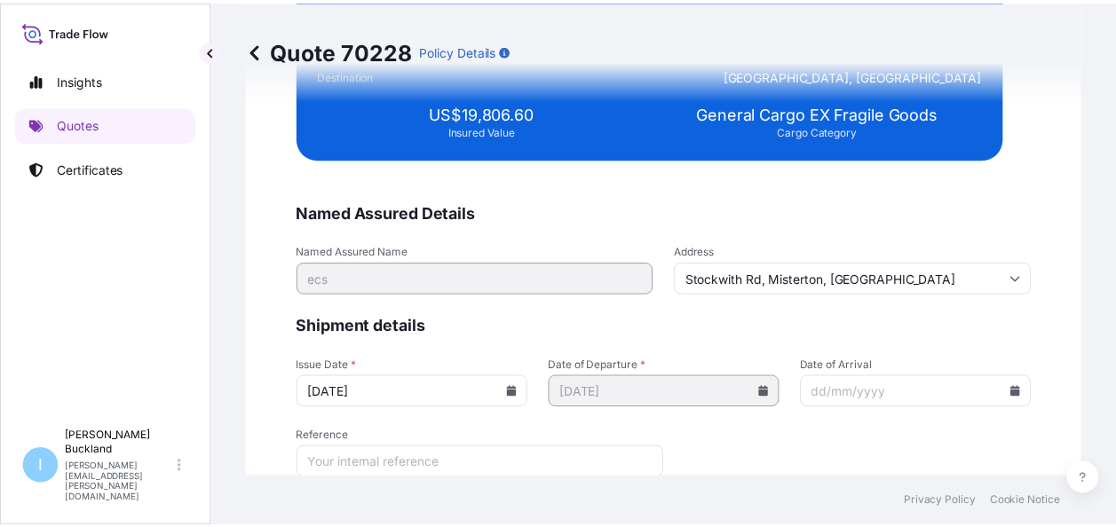
scroll to position [3576, 0]
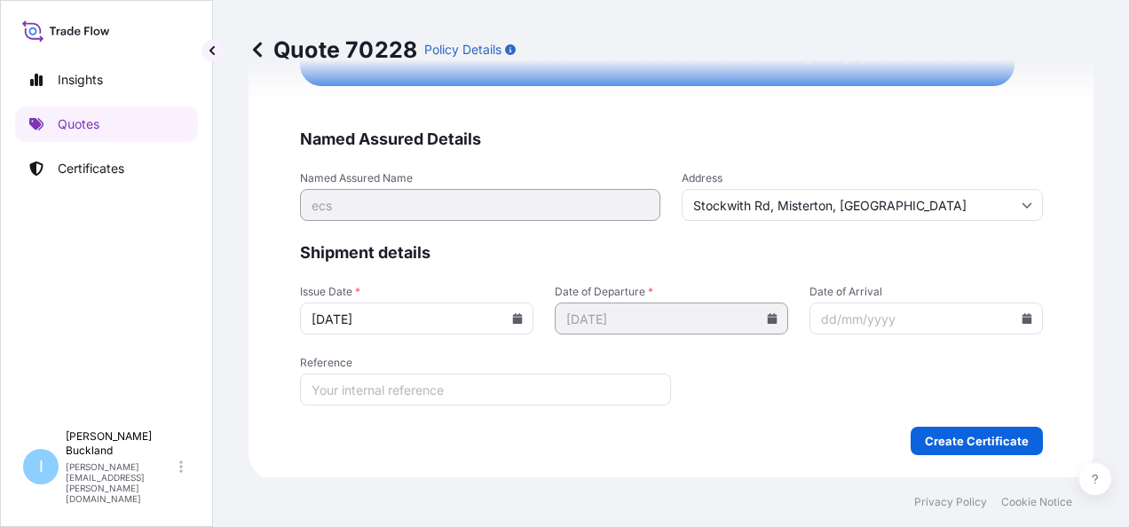
click at [979, 326] on input "Date of Arrival" at bounding box center [927, 319] width 234 height 32
click at [970, 303] on input "Date of Arrival" at bounding box center [927, 319] width 234 height 32
click at [844, 323] on input "Date of Arrival" at bounding box center [927, 319] width 234 height 32
click at [1022, 315] on icon at bounding box center [1027, 318] width 10 height 11
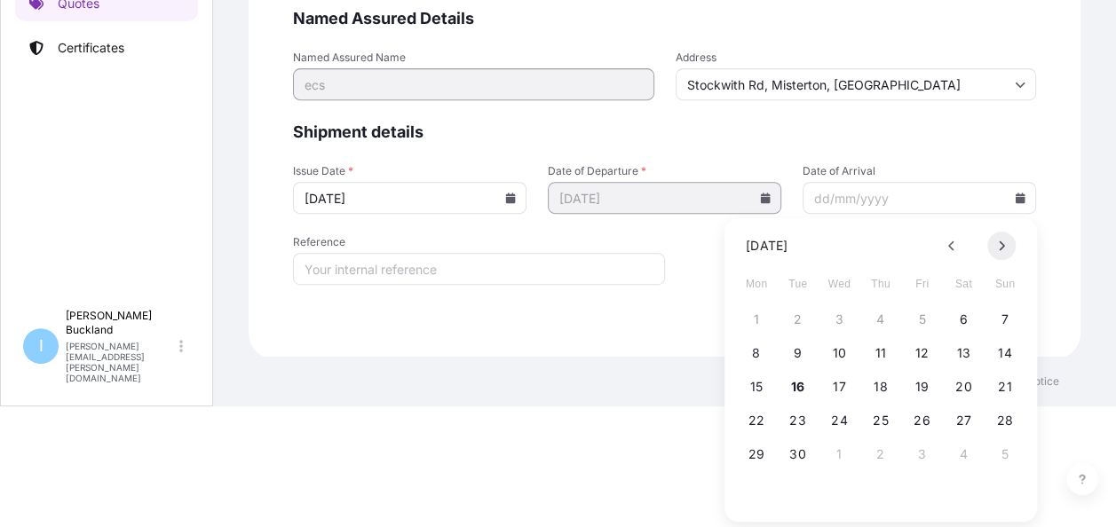
scroll to position [123, 0]
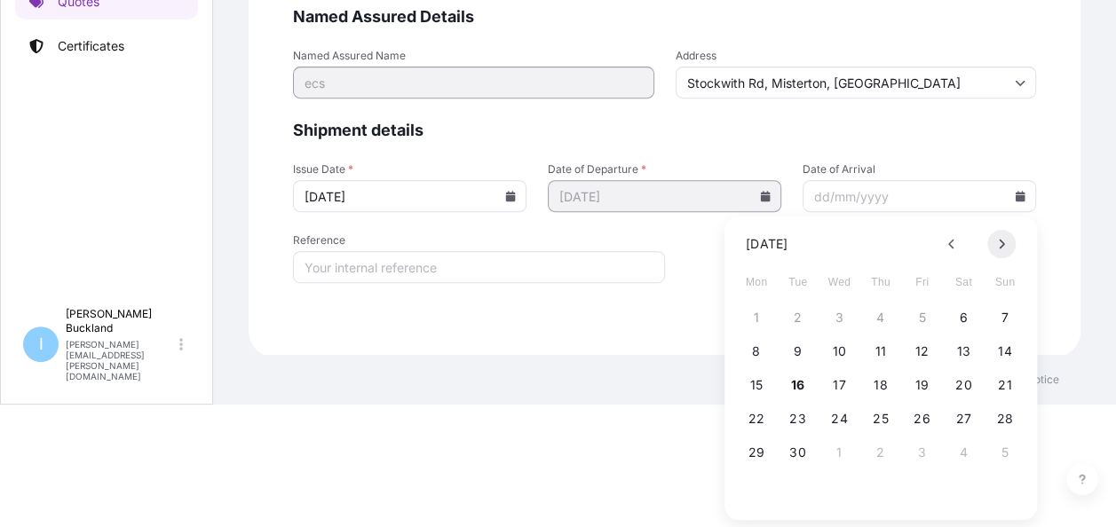
click at [999, 237] on button at bounding box center [1001, 244] width 28 height 28
click at [751, 423] on button "20" at bounding box center [756, 419] width 28 height 28
type input "[DATE]"
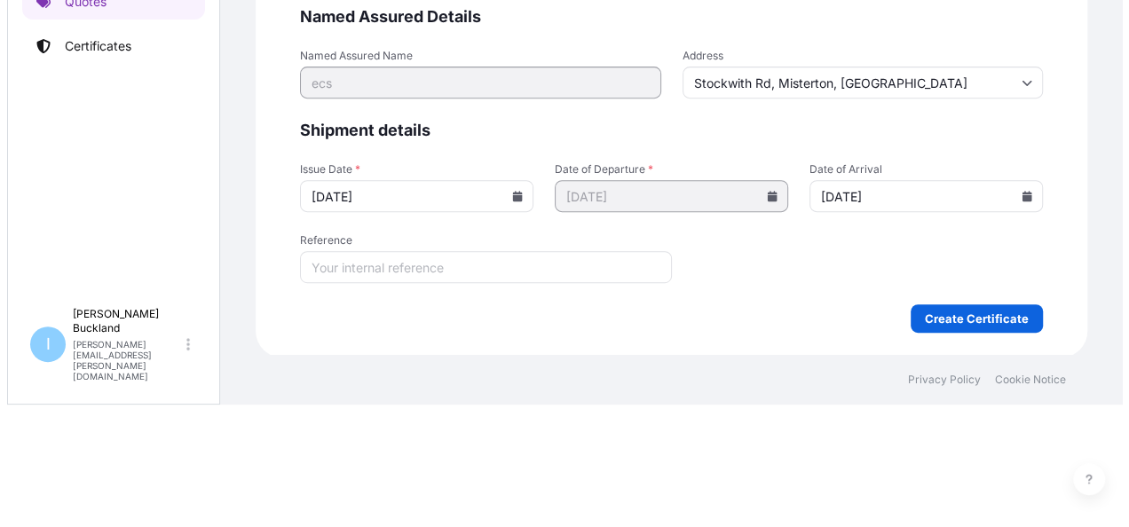
scroll to position [0, 0]
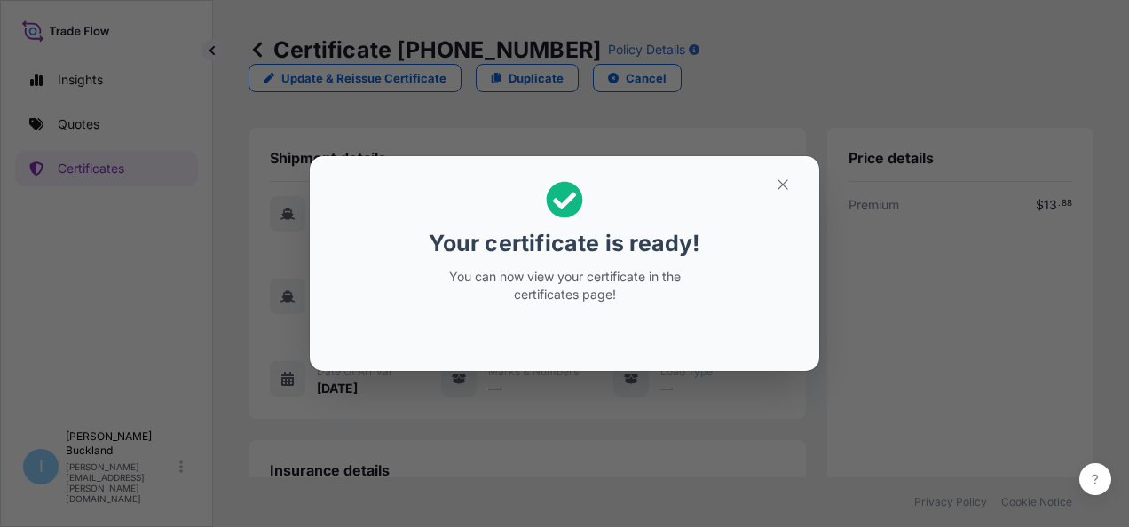
click at [515, 262] on div "Your certificate is ready! You can now view your certificate in the certificate…" at bounding box center [564, 242] width 273 height 144
click at [785, 190] on icon "button" at bounding box center [783, 185] width 16 height 16
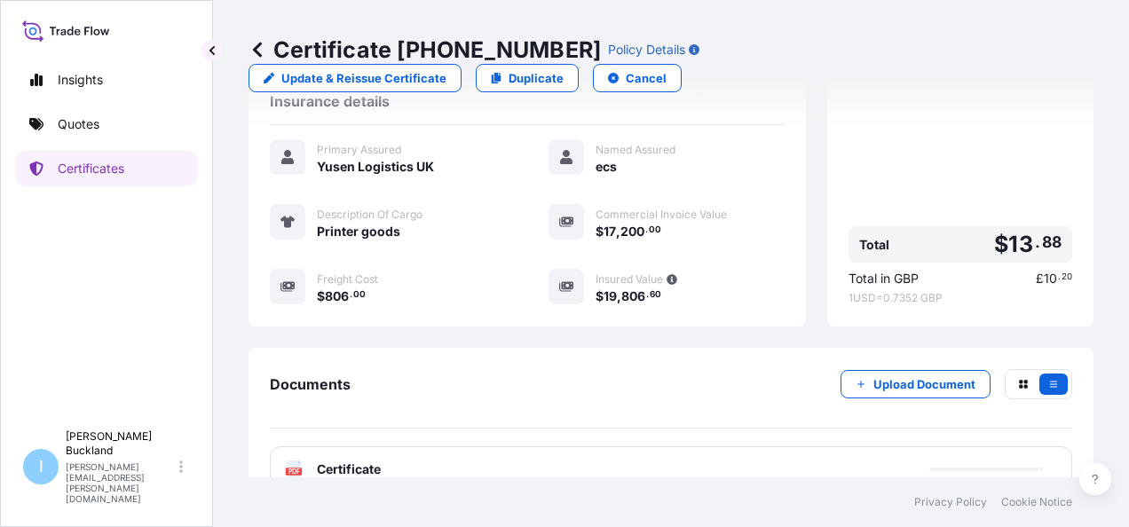
scroll to position [374, 0]
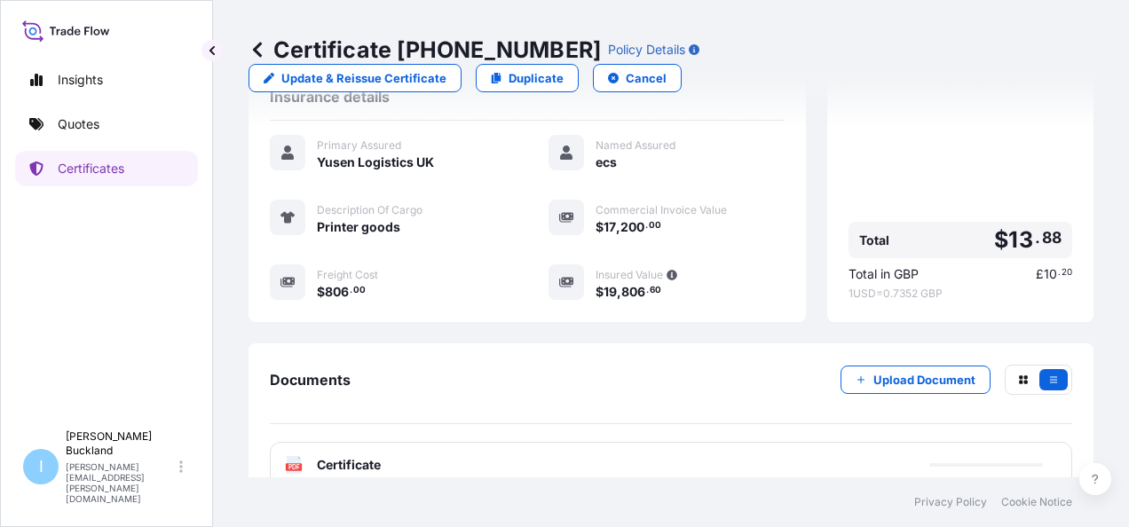
click at [303, 456] on div "PDF Certificate" at bounding box center [333, 465] width 96 height 18
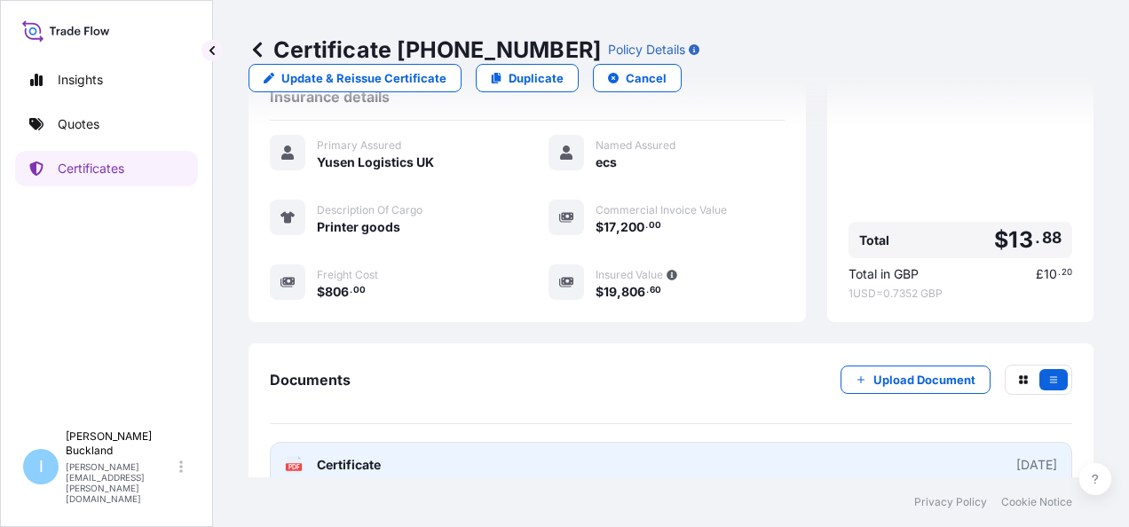
click at [346, 456] on span "Certificate" at bounding box center [349, 465] width 64 height 18
